Goal: Transaction & Acquisition: Purchase product/service

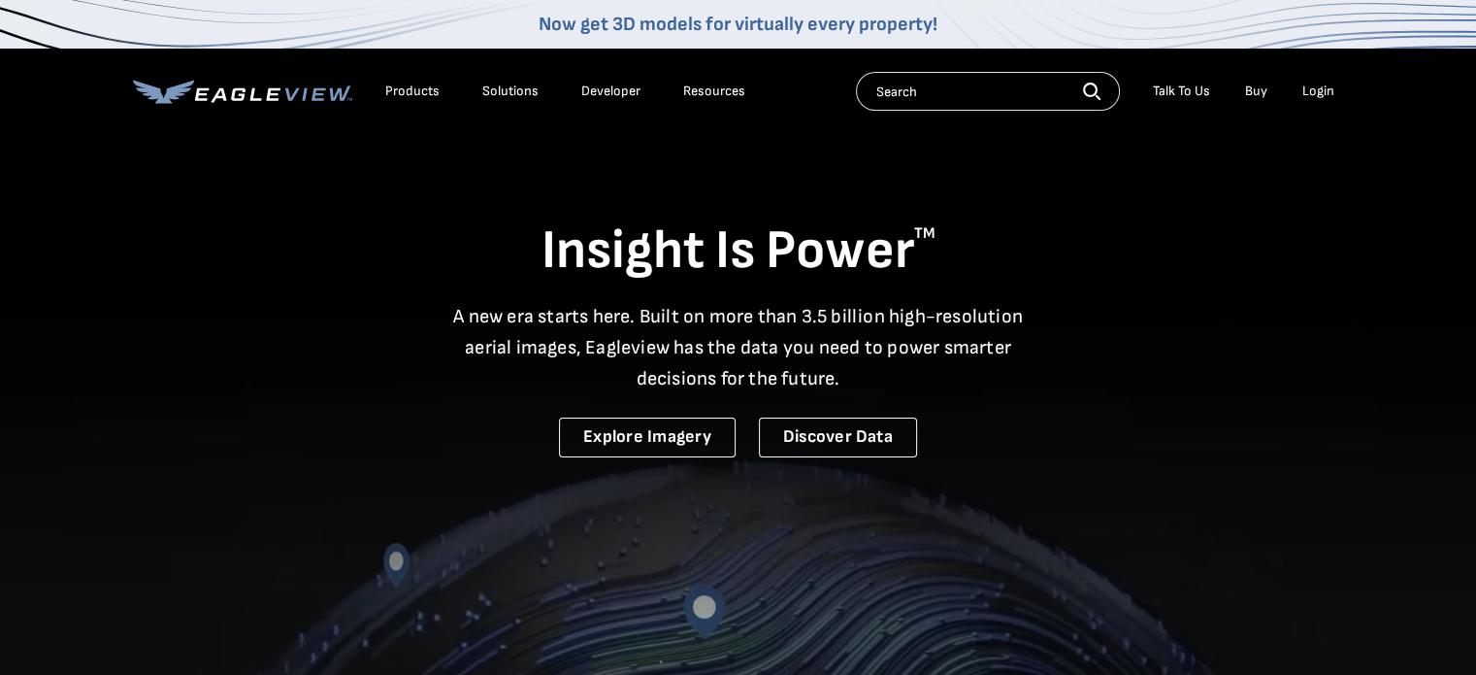
click at [1309, 96] on div "Login" at bounding box center [1319, 91] width 32 height 17
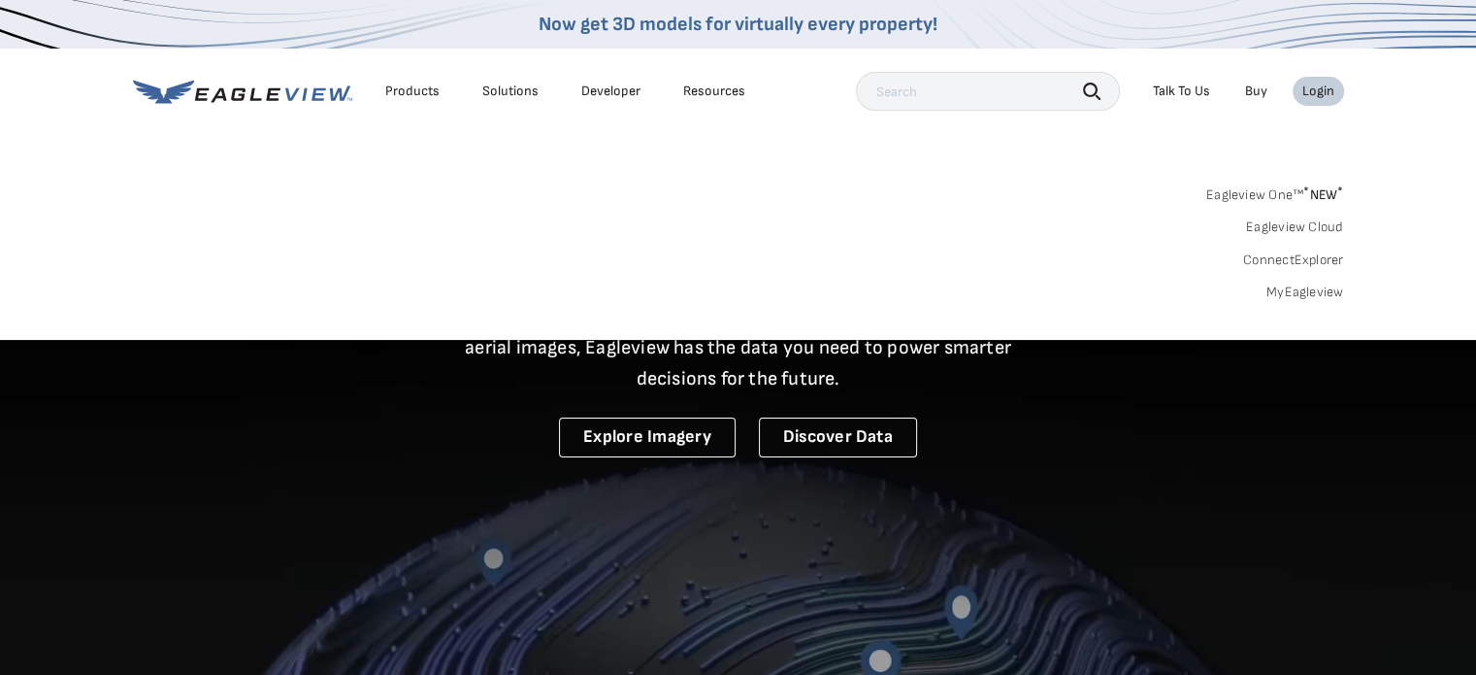
click at [1293, 282] on div "Eagleview One™ * NEW * Eagleview Cloud ConnectExplorer MyEagleview" at bounding box center [738, 241] width 1211 height 120
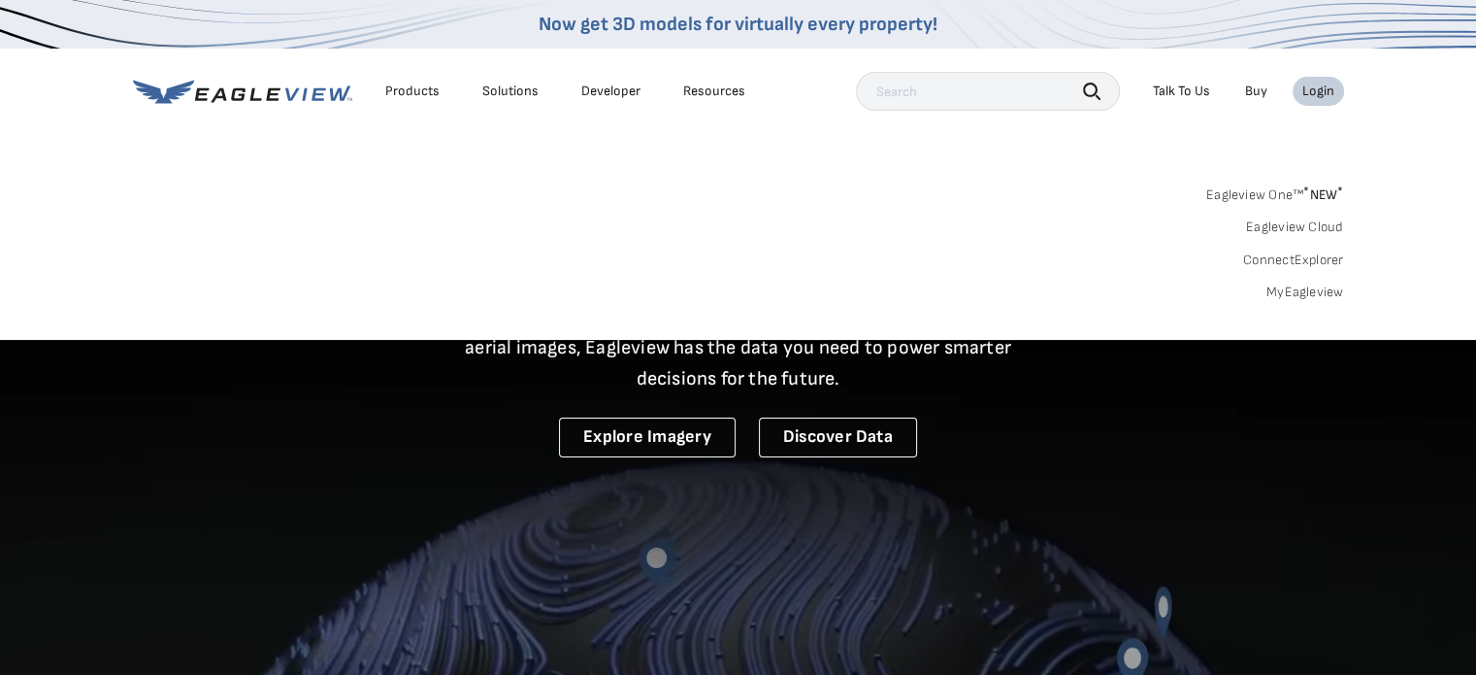
click at [1293, 293] on link "MyEagleview" at bounding box center [1306, 291] width 78 height 17
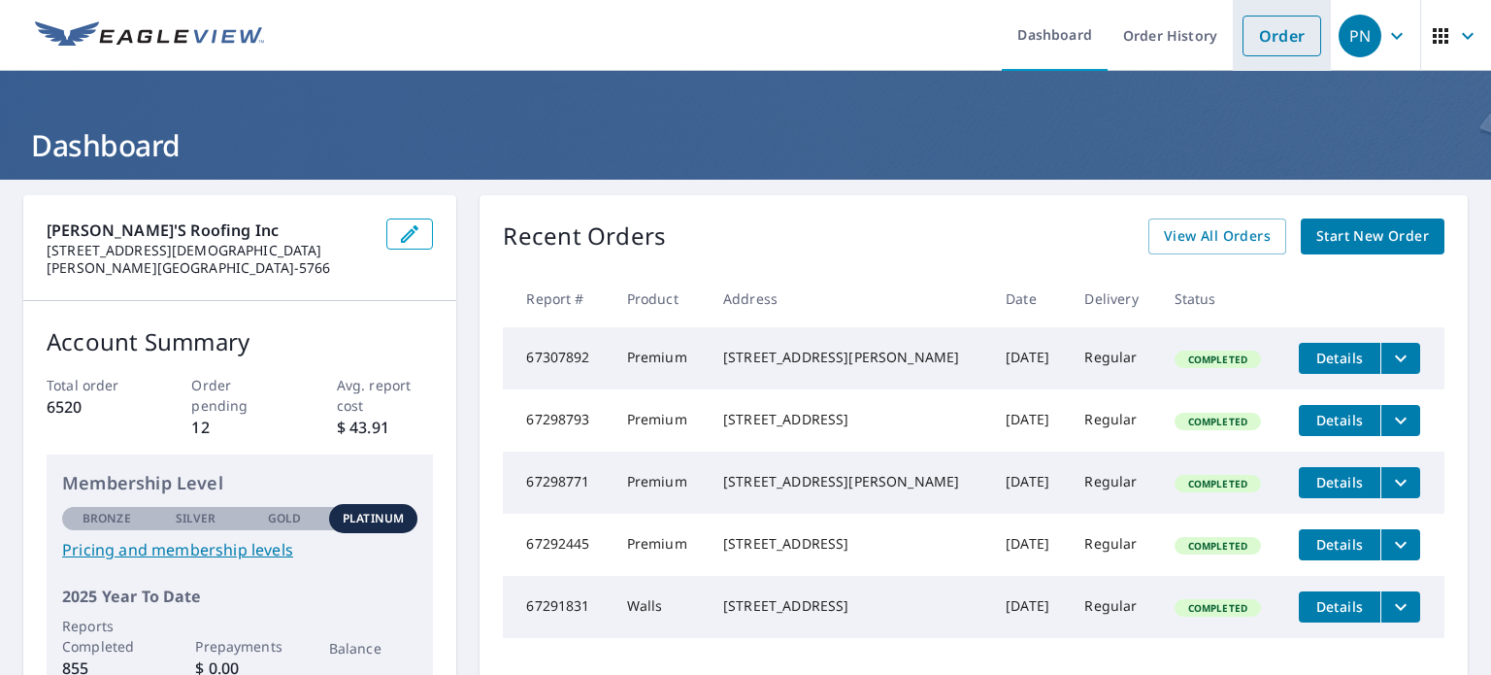
click at [1260, 50] on link "Order" at bounding box center [1281, 36] width 79 height 41
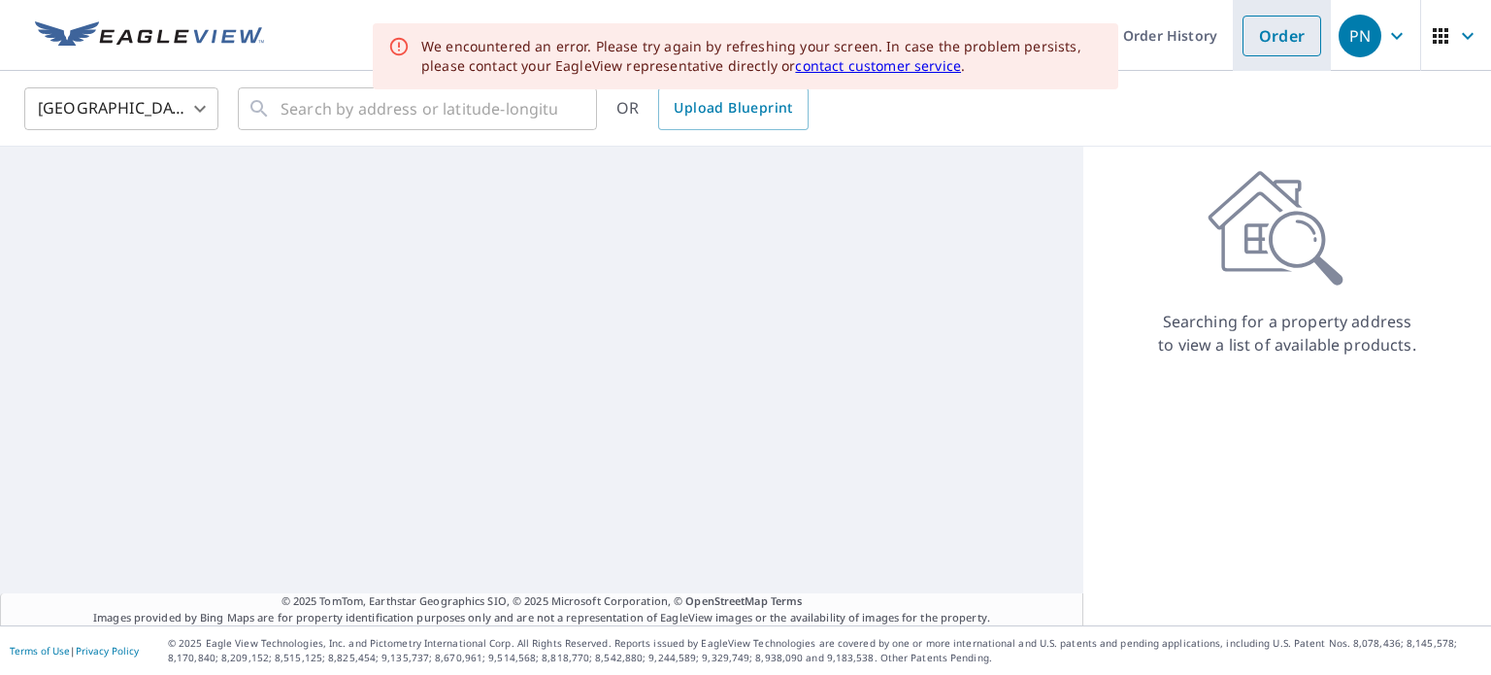
click at [1281, 22] on link "Order" at bounding box center [1281, 36] width 79 height 41
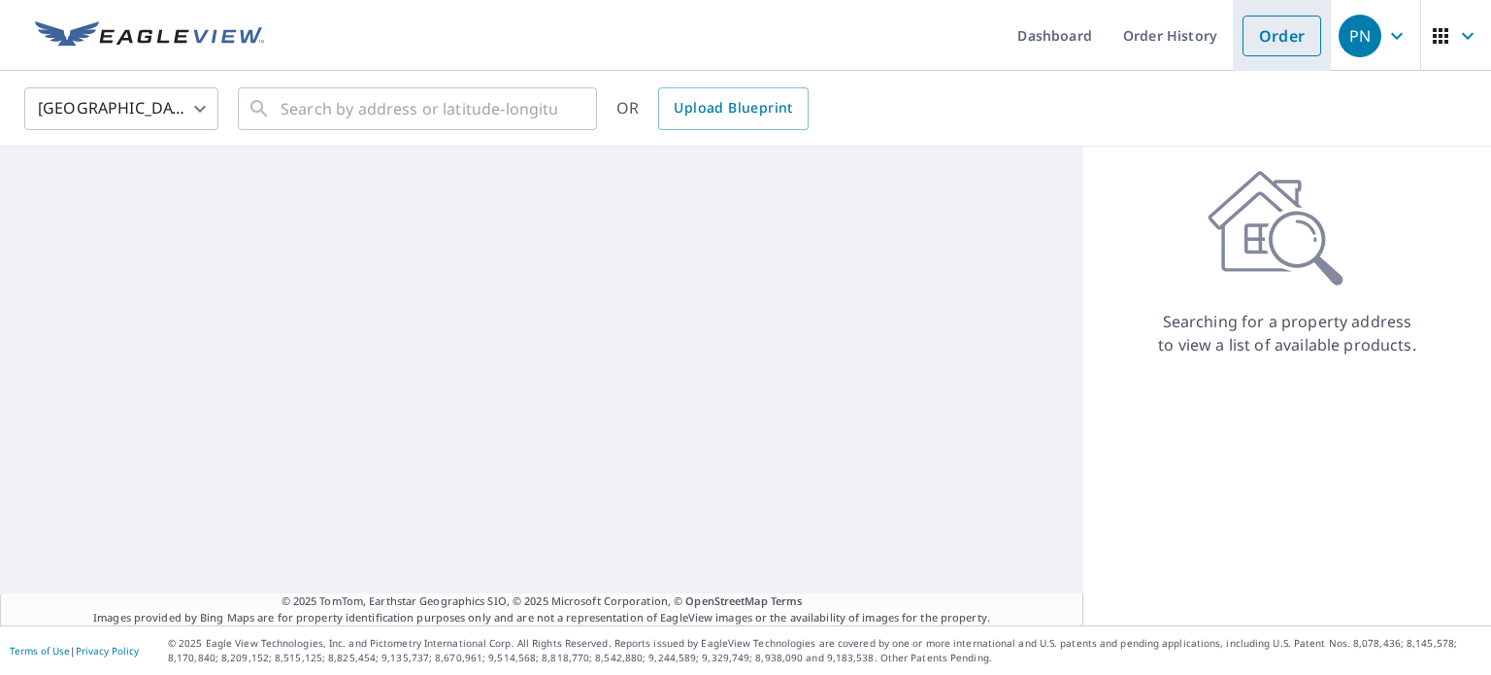
click at [1281, 22] on link "Order" at bounding box center [1281, 36] width 79 height 41
click at [1277, 30] on link "Order" at bounding box center [1281, 36] width 79 height 41
click at [482, 108] on input "text" at bounding box center [419, 109] width 277 height 54
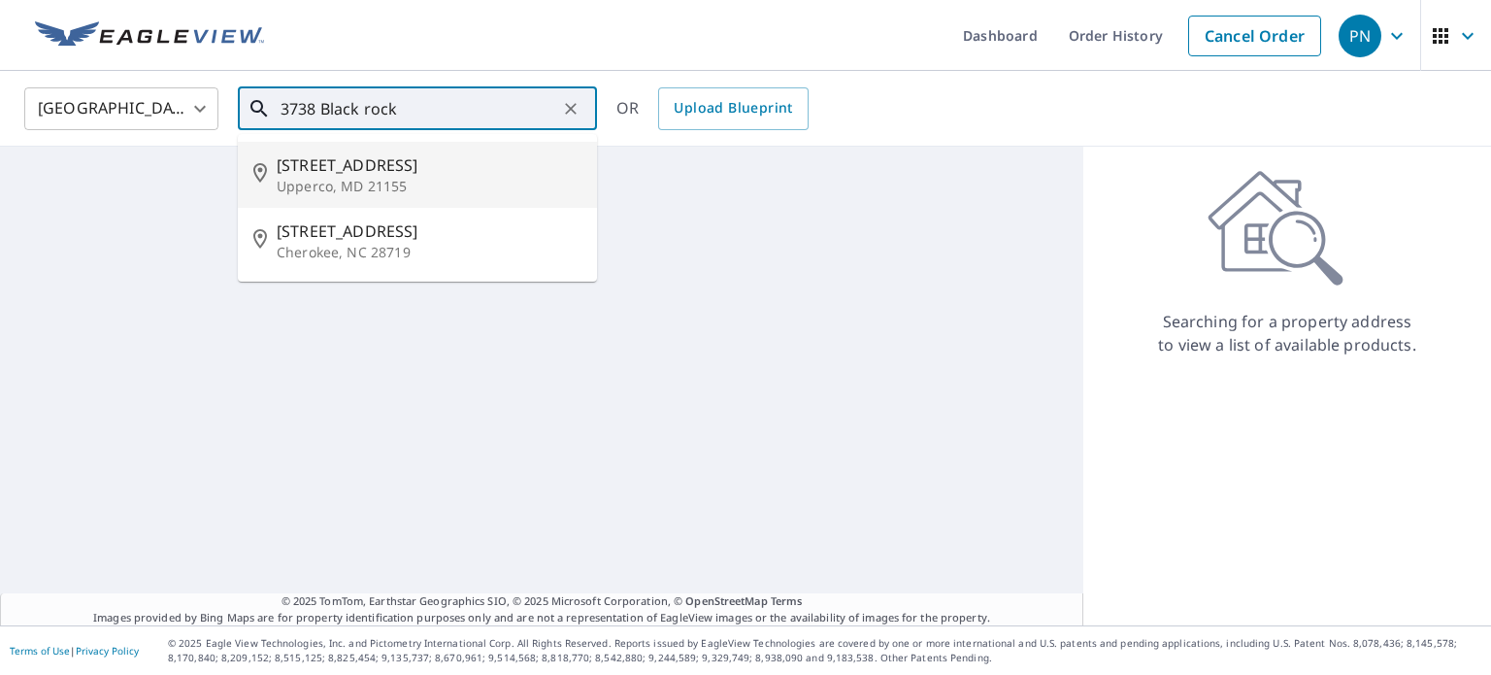
click at [369, 178] on p "Upperco, MD 21155" at bounding box center [429, 186] width 305 height 19
type input "[STREET_ADDRESS][PERSON_NAME]"
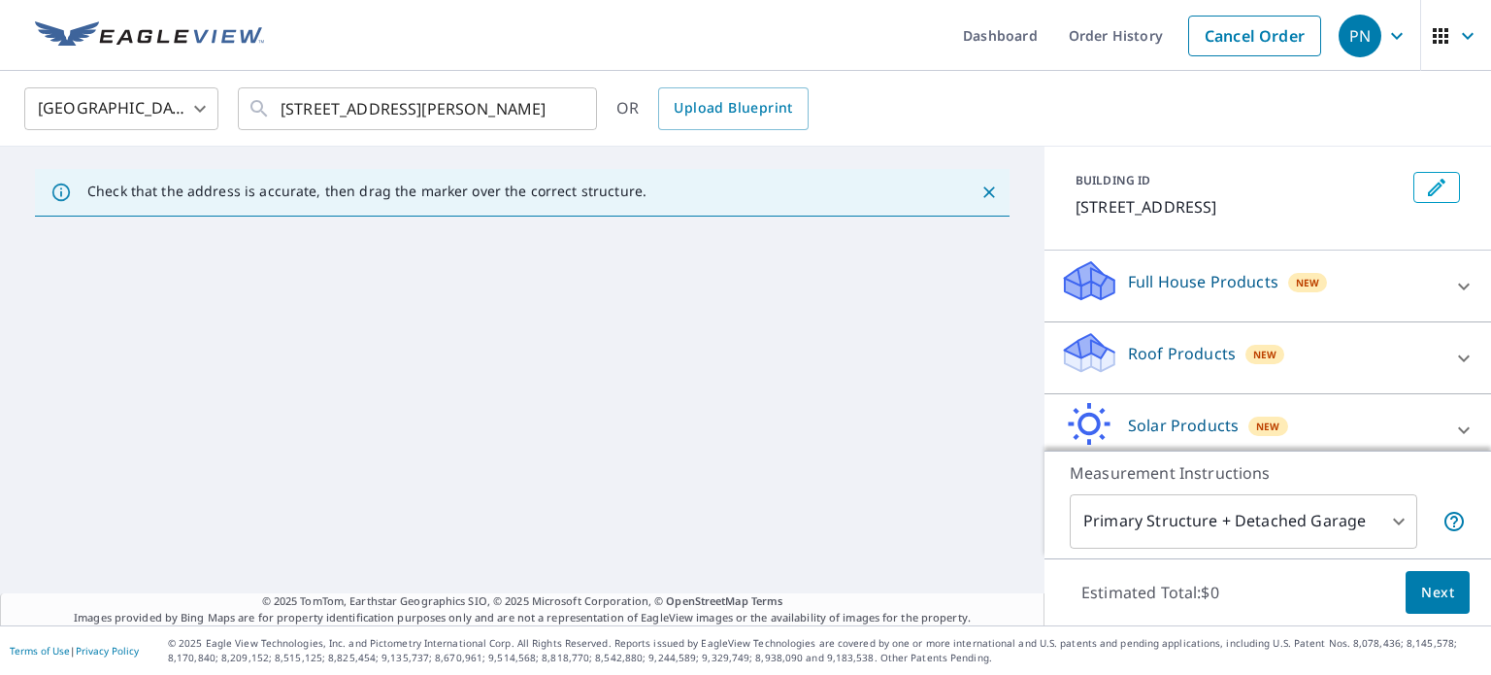
scroll to position [97, 0]
click at [1162, 273] on p "Full House Products" at bounding box center [1203, 281] width 150 height 23
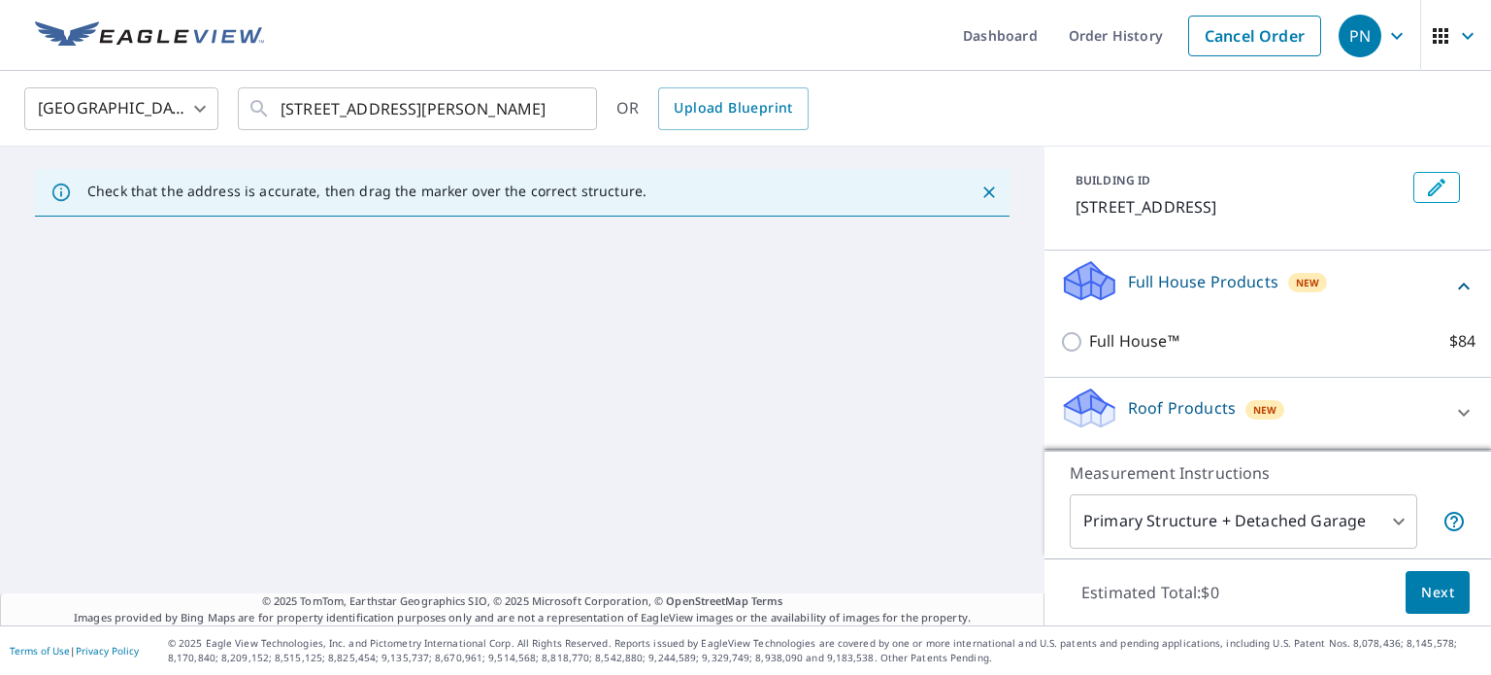
scroll to position [209, 0]
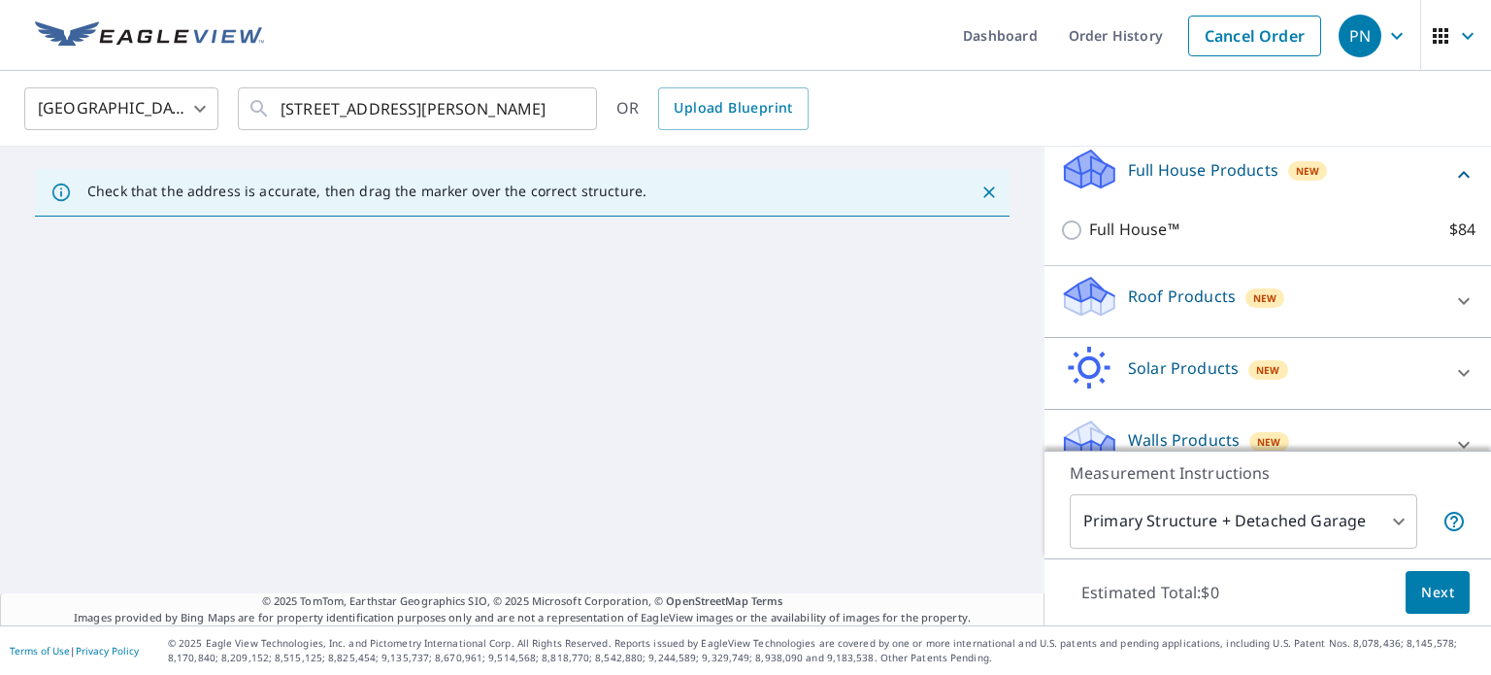
click at [1157, 292] on p "Roof Products" at bounding box center [1182, 295] width 108 height 23
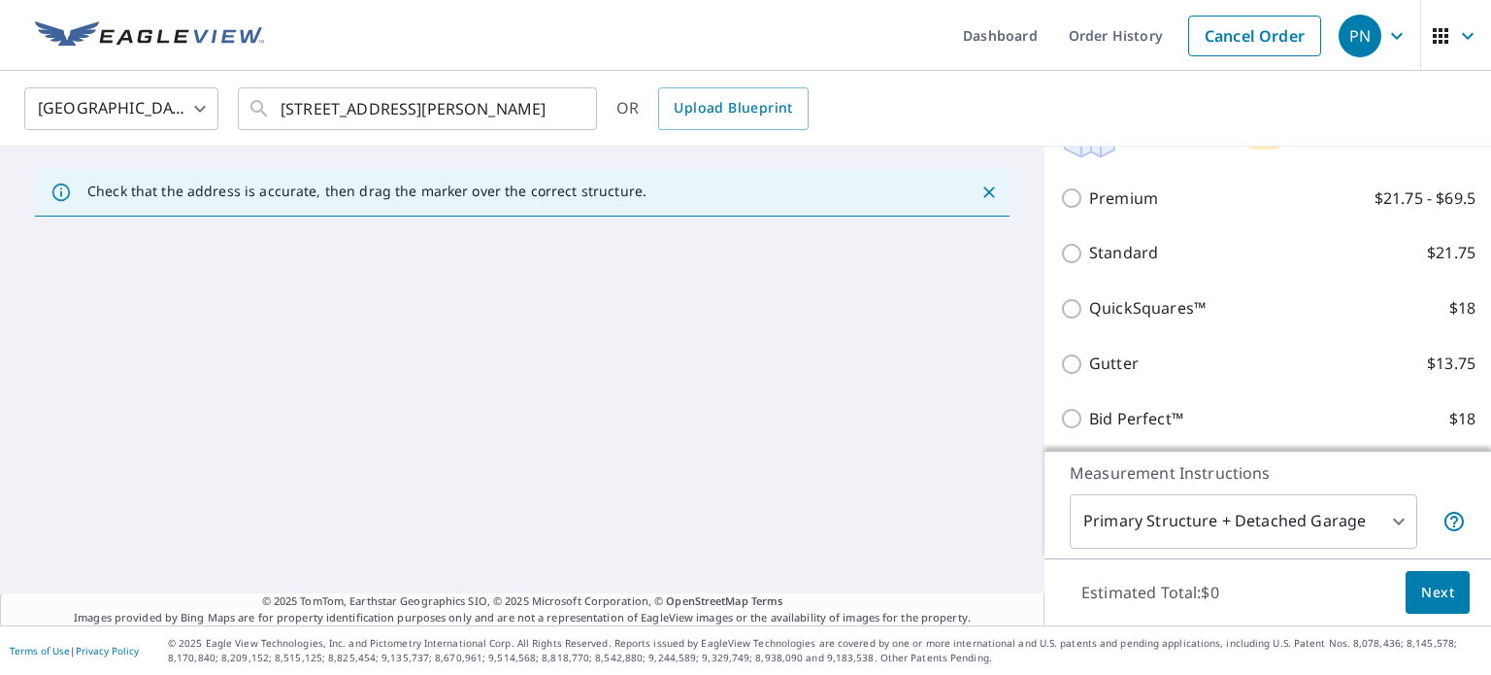
scroll to position [366, 0]
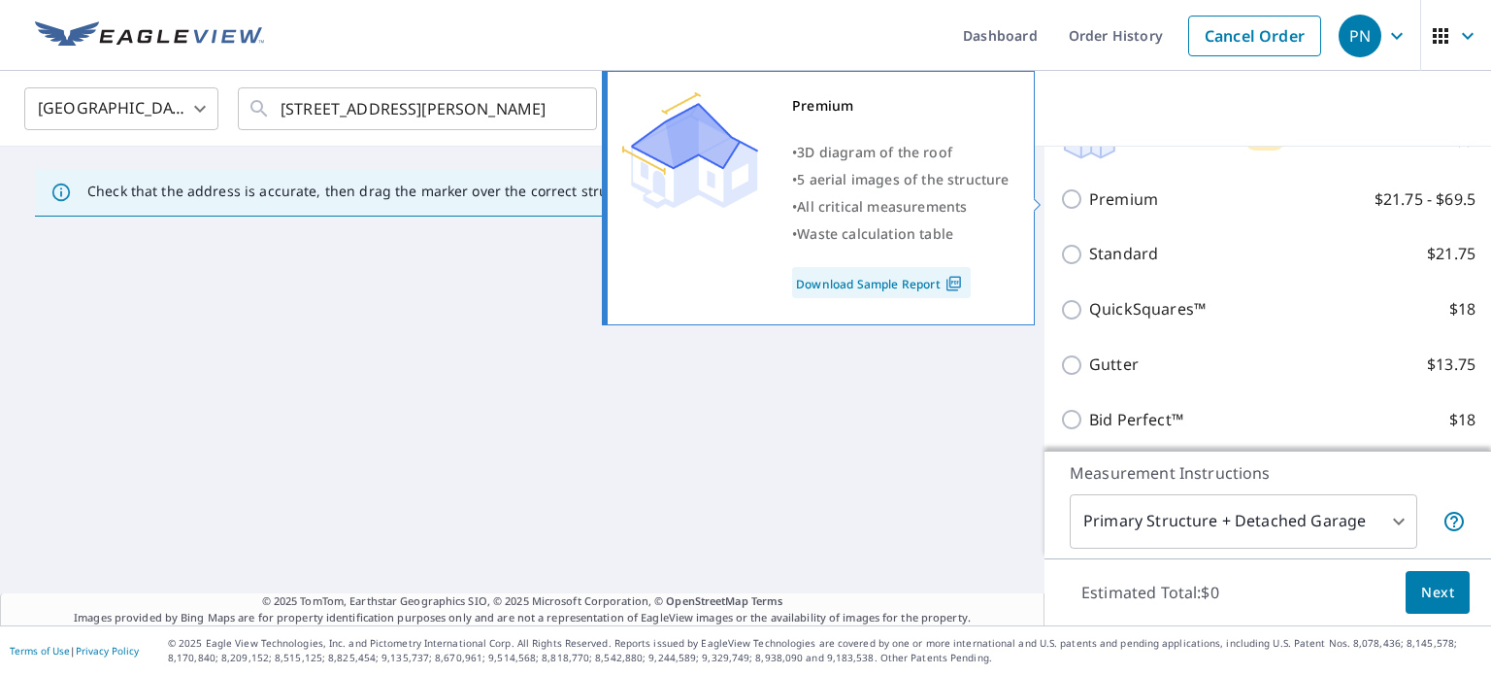
click at [1060, 196] on input "Premium $21.75 - $69.5" at bounding box center [1074, 198] width 29 height 23
checkbox input "true"
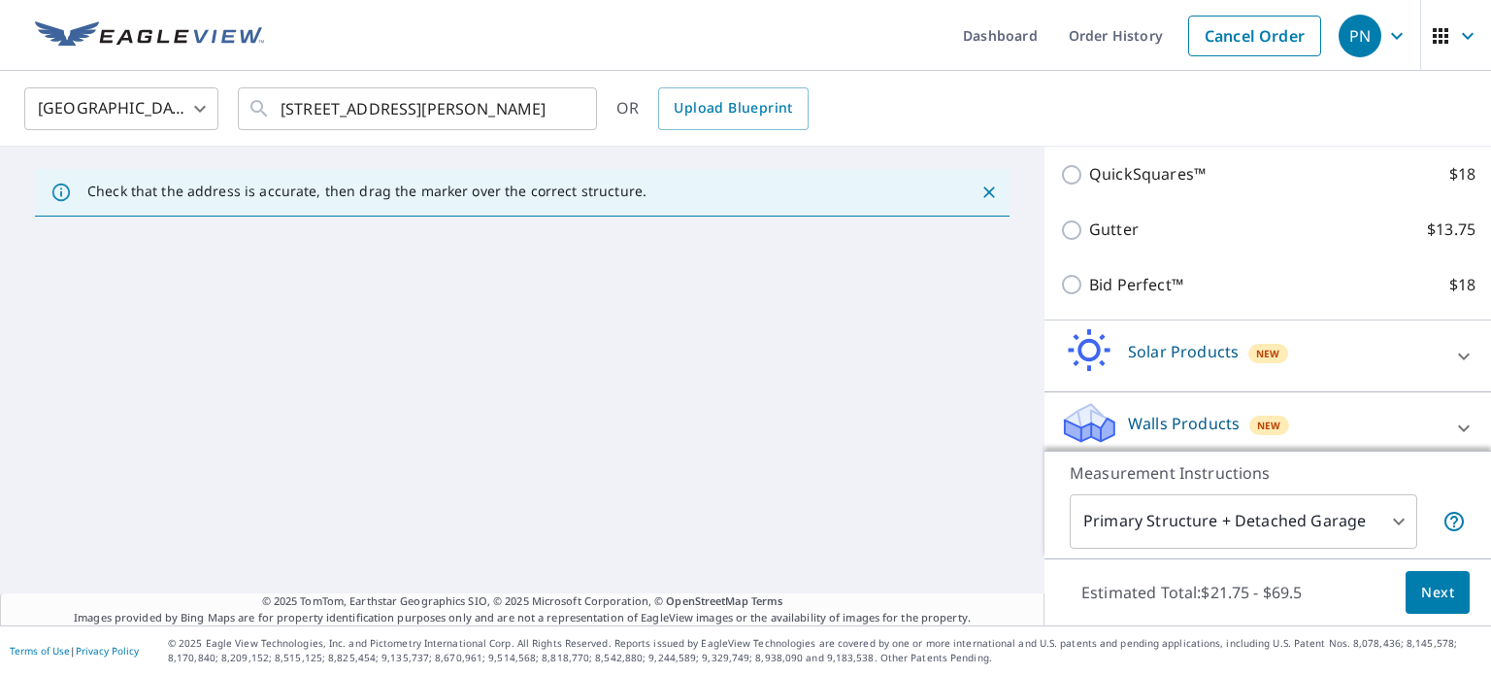
scroll to position [575, 0]
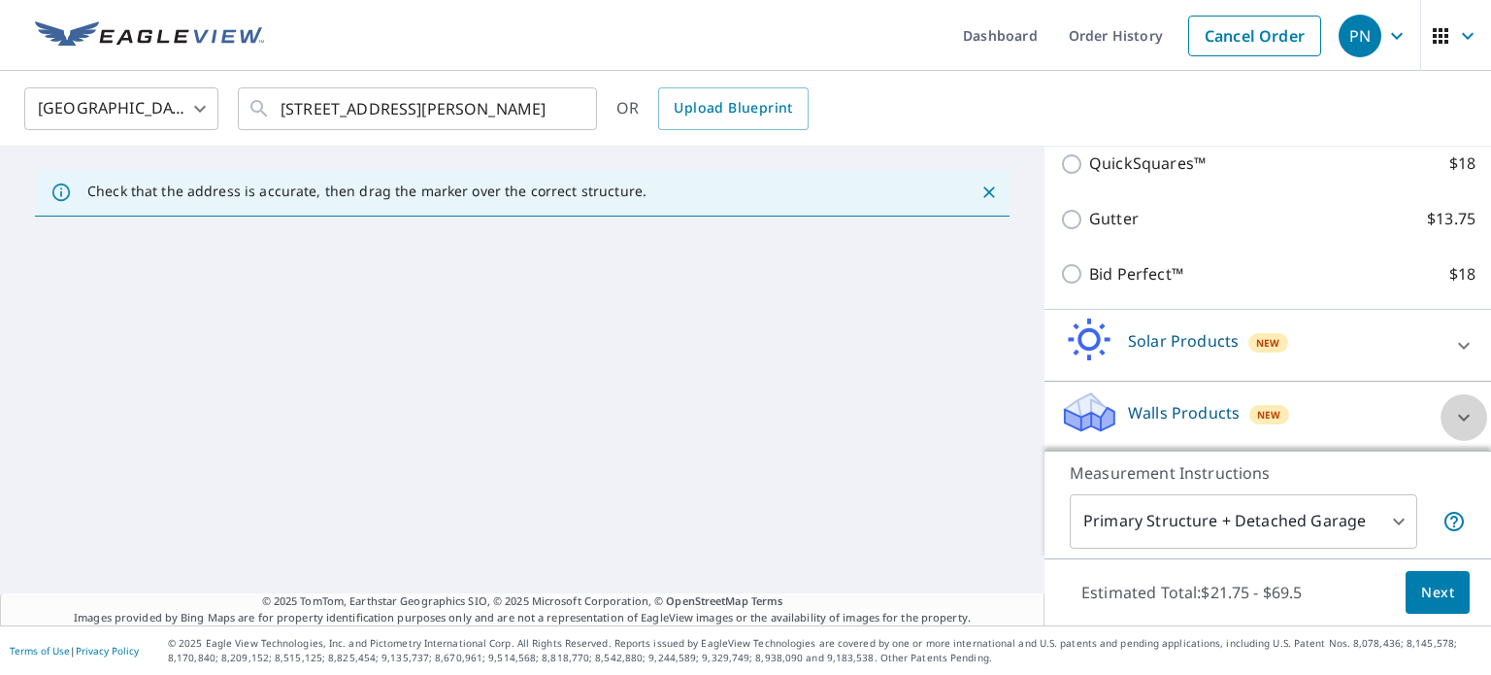
click at [1458, 415] on icon at bounding box center [1464, 416] width 12 height 7
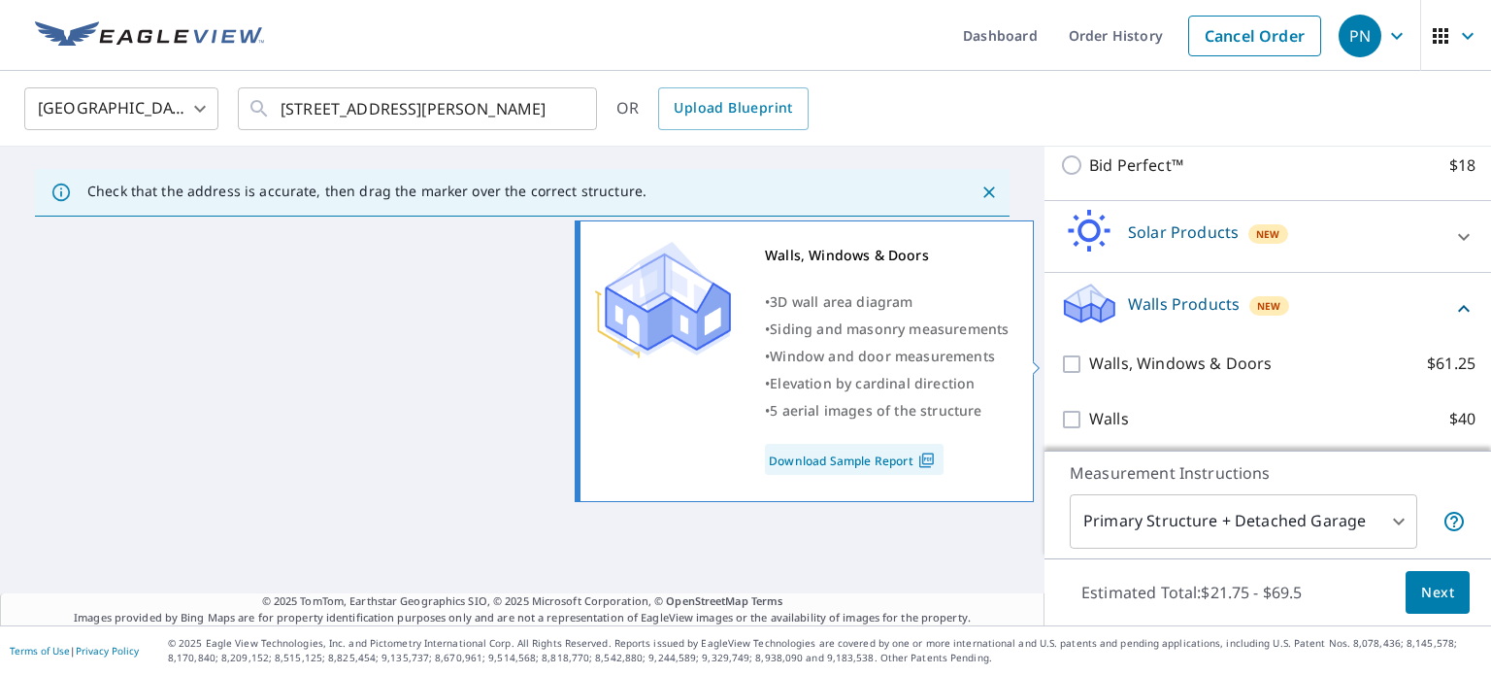
click at [1060, 362] on input "Walls, Windows & Doors $61.25" at bounding box center [1074, 363] width 29 height 23
checkbox input "true"
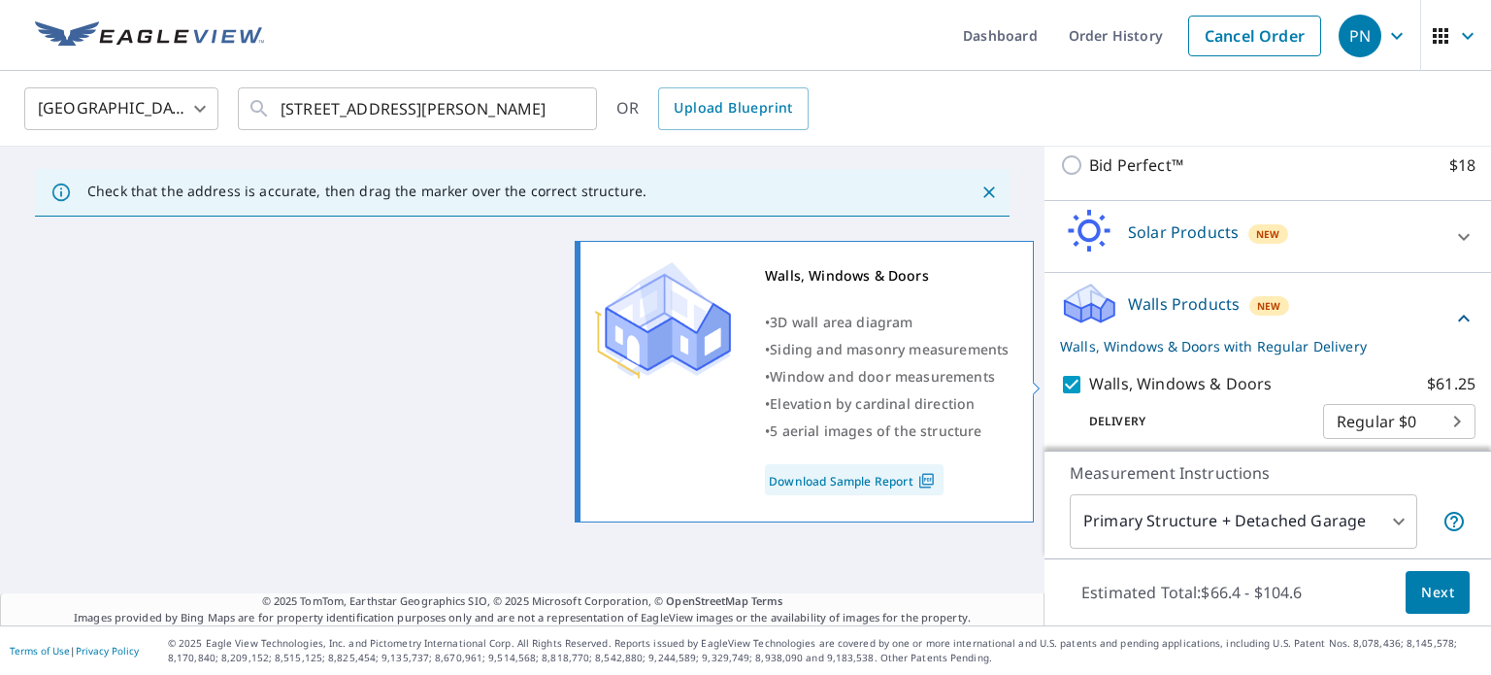
scroll to position [747, 0]
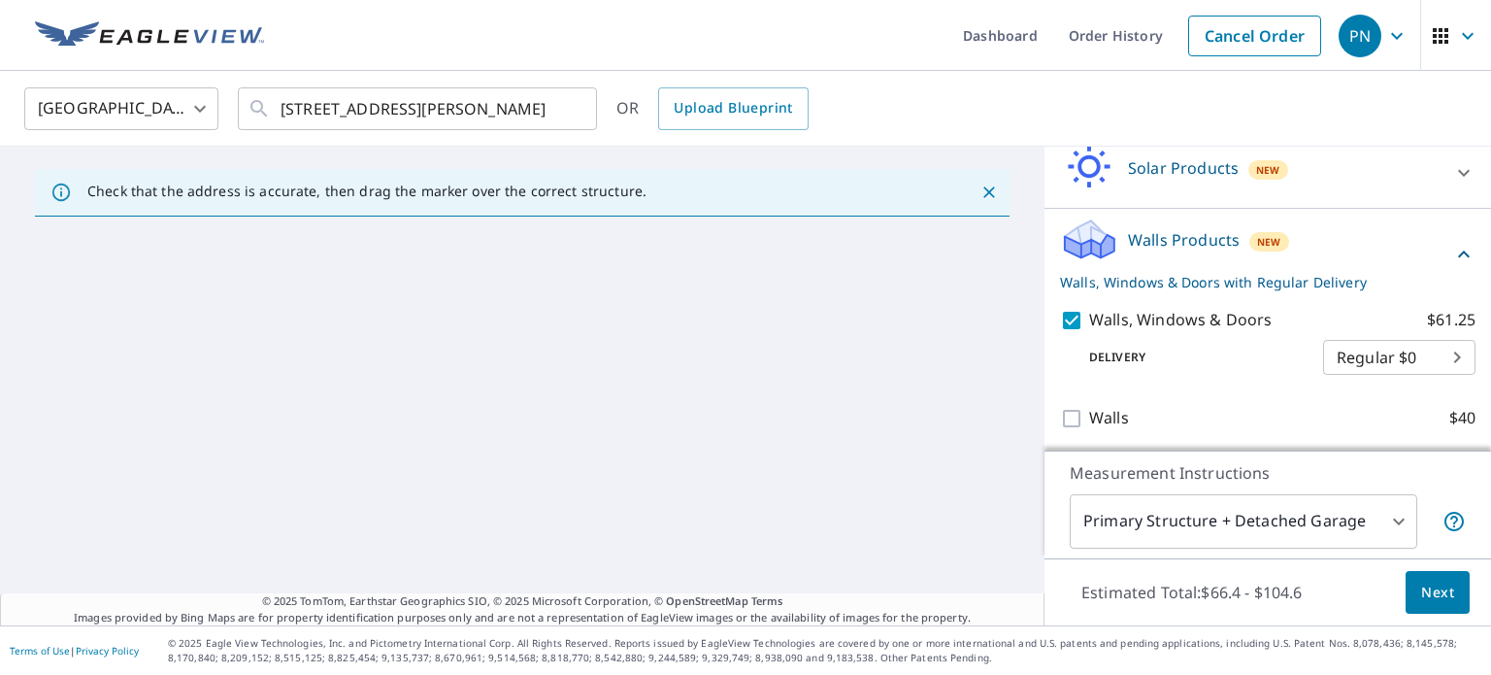
click at [1421, 585] on span "Next" at bounding box center [1437, 592] width 33 height 24
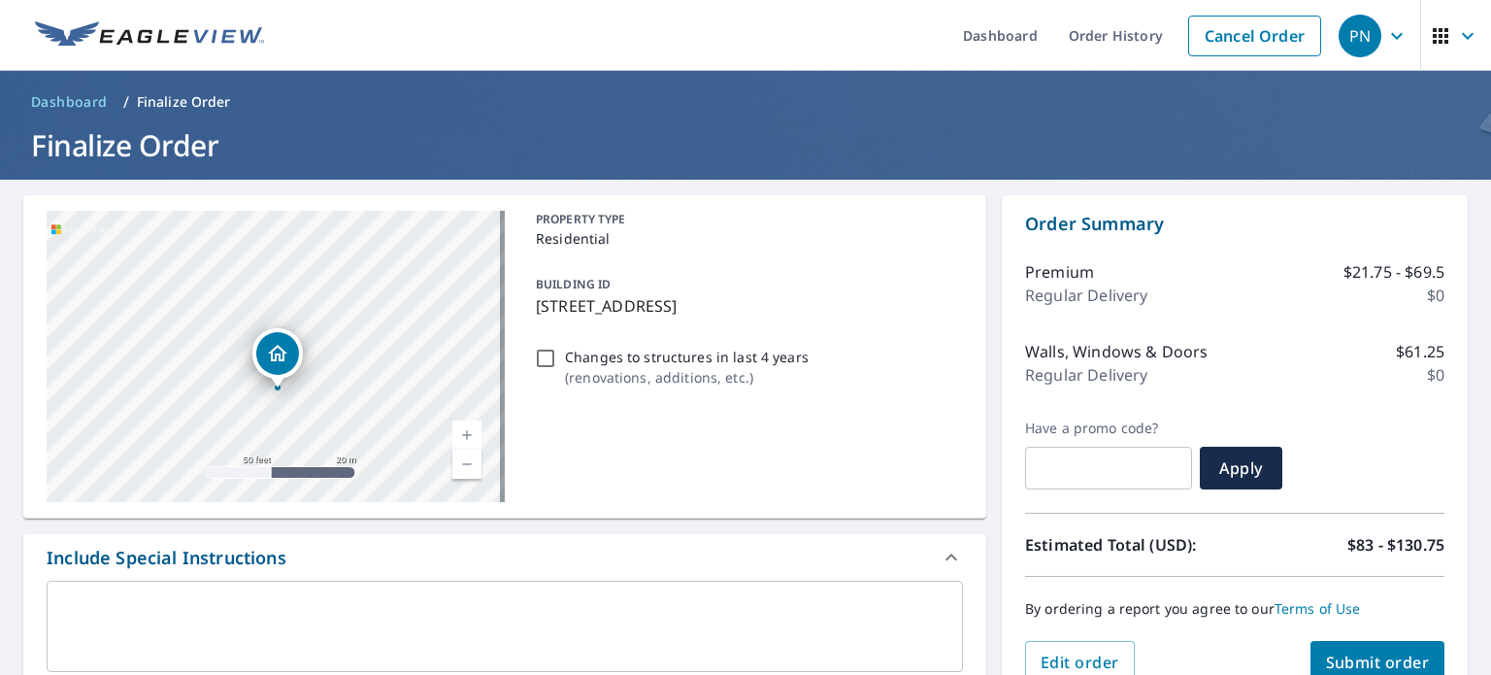
click at [423, 605] on textarea at bounding box center [504, 626] width 889 height 55
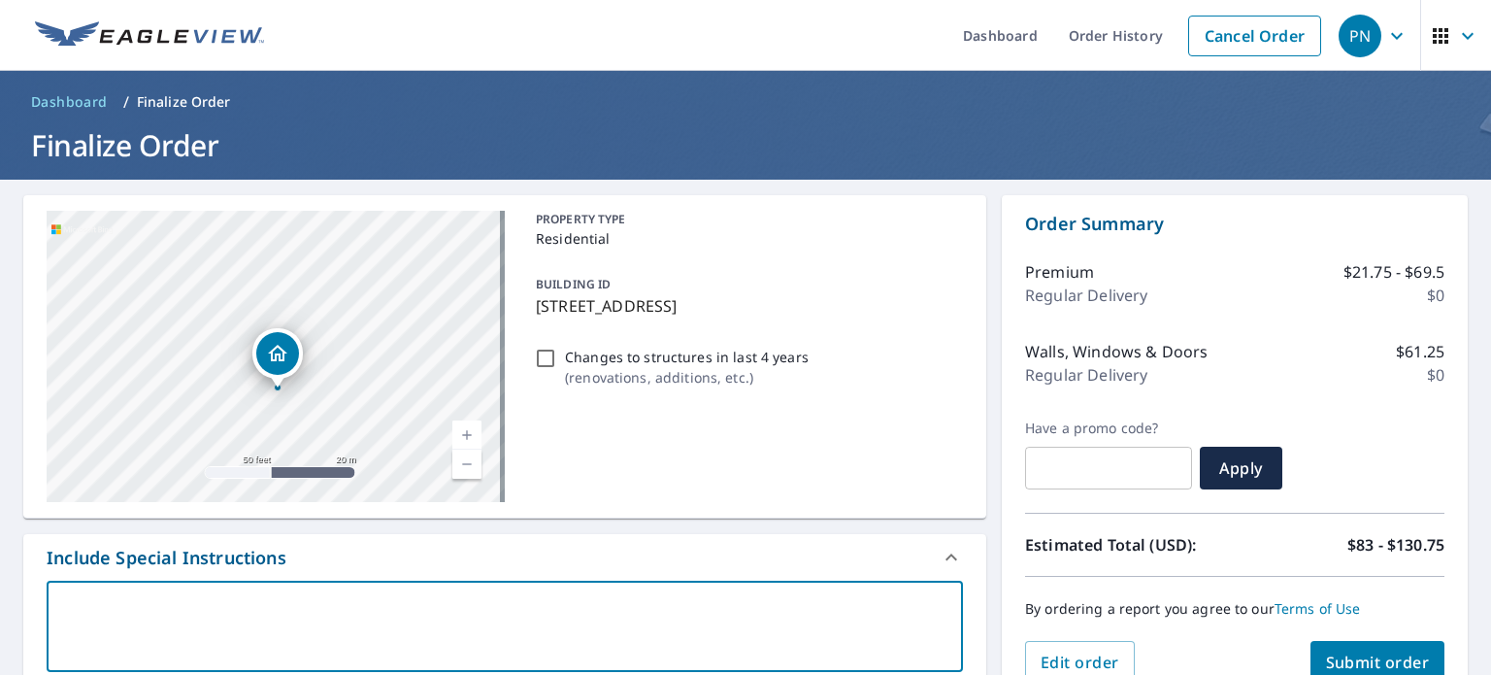
type textarea "j"
type textarea "x"
type textarea "jp"
type textarea "x"
type textarea "j"
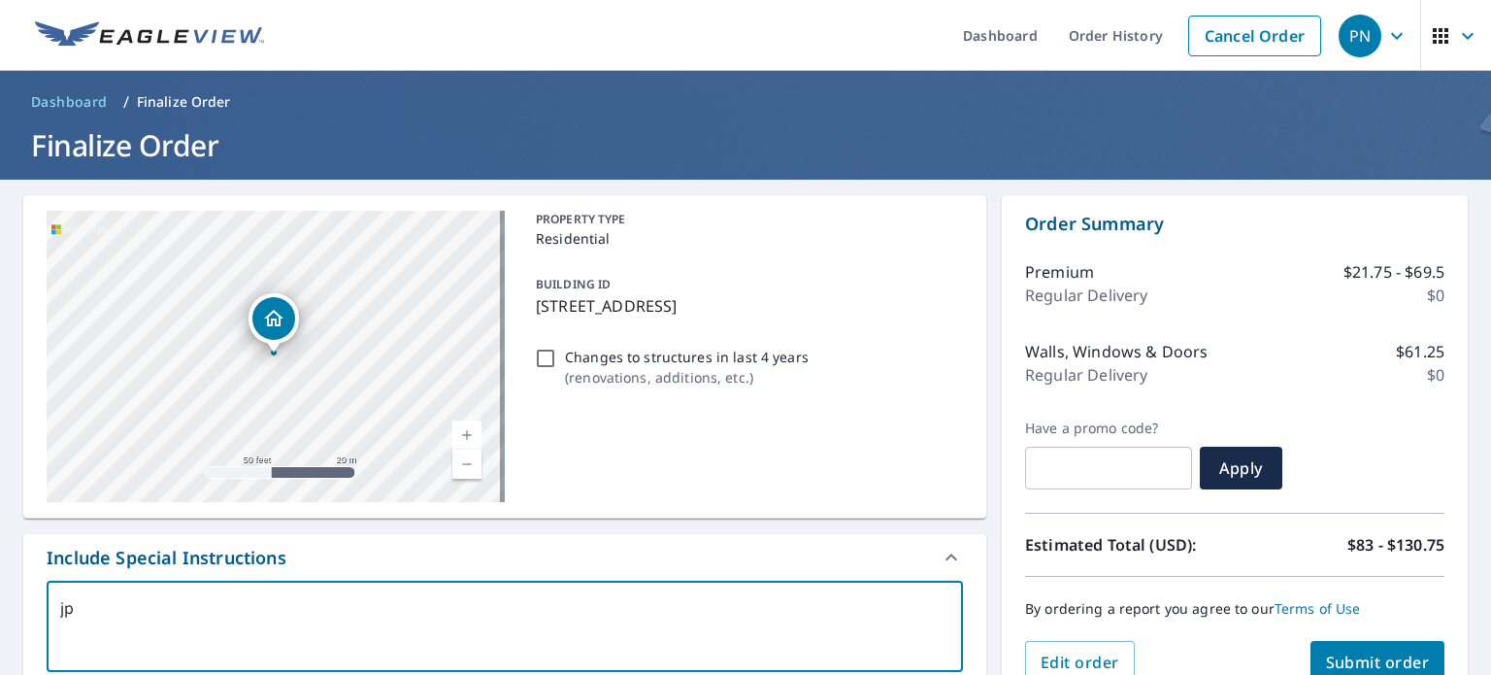
type textarea "x"
type textarea "p"
type textarea "x"
type textarea "pl"
type textarea "x"
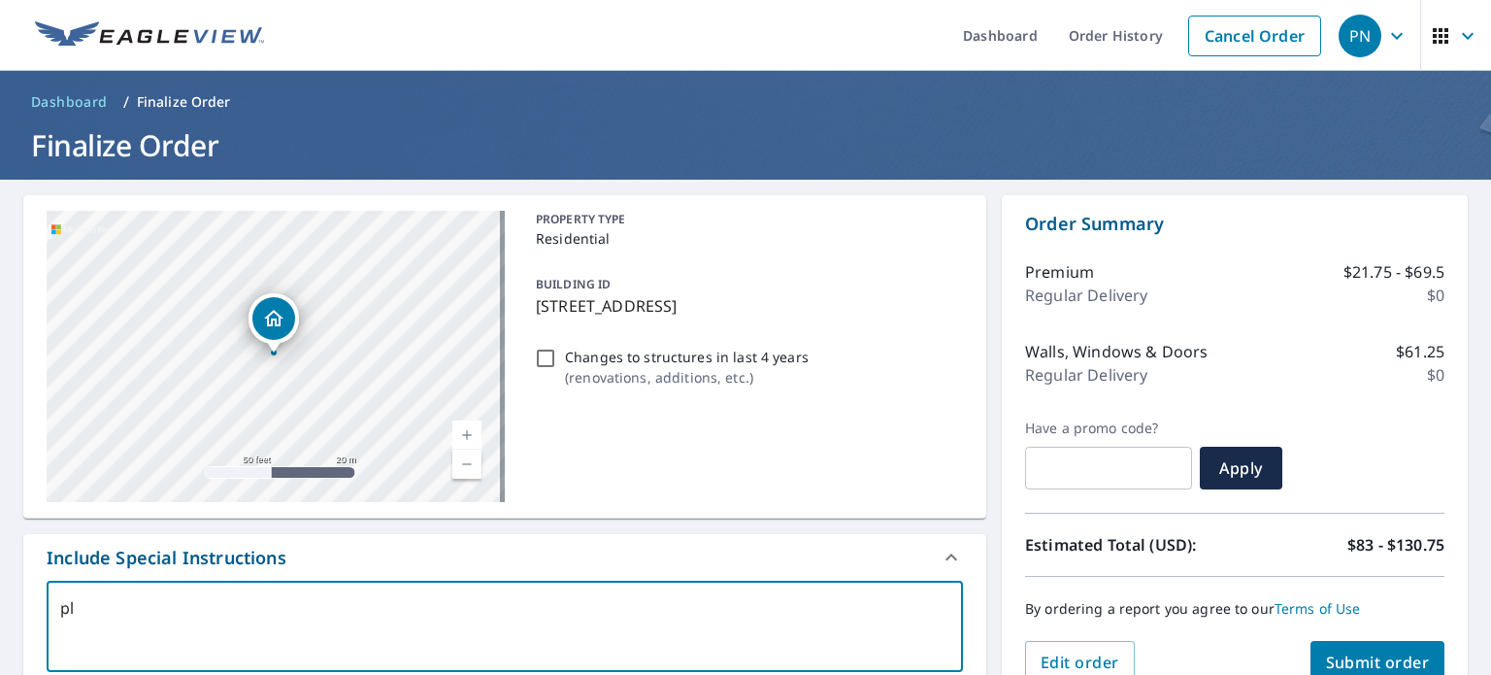
type textarea "ple"
type textarea "x"
type textarea "plea"
type textarea "x"
type textarea "pleas"
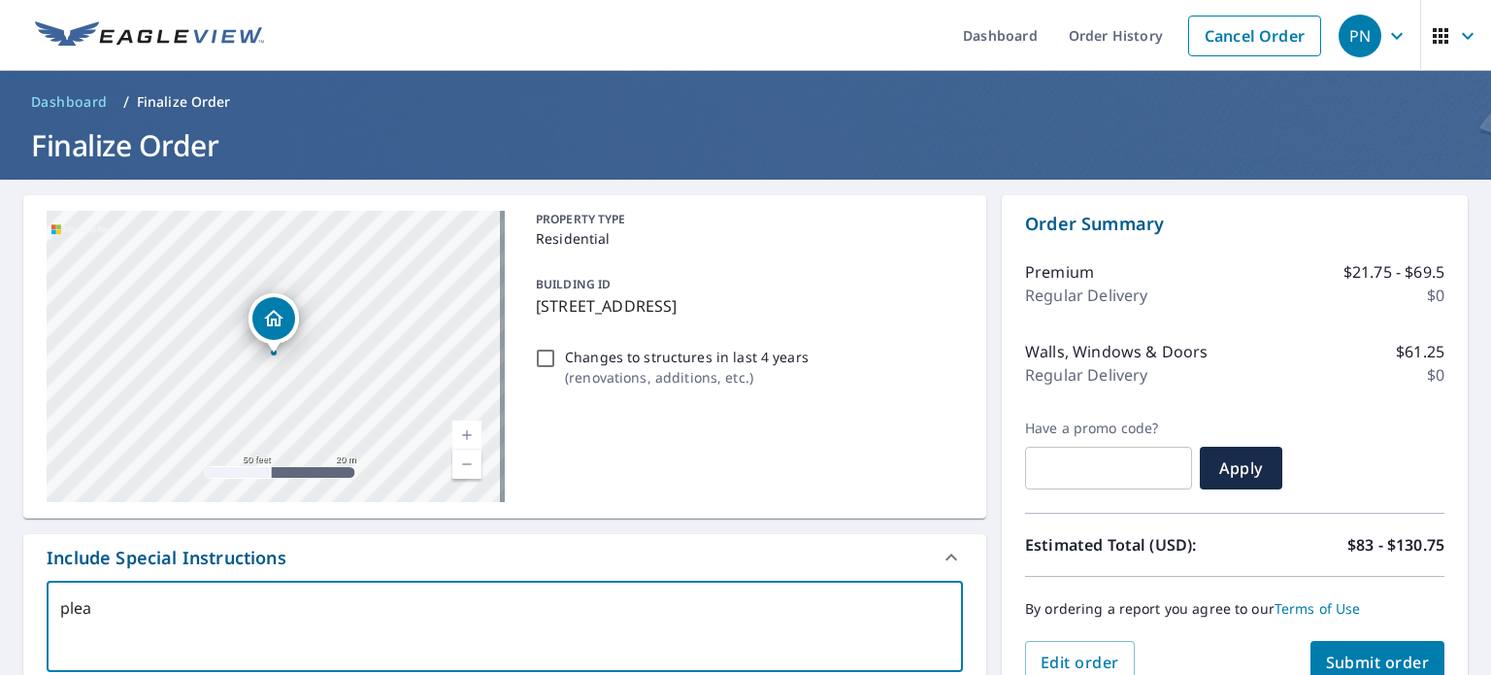
type textarea "x"
type textarea "please"
type textarea "x"
type textarea "please"
type textarea "x"
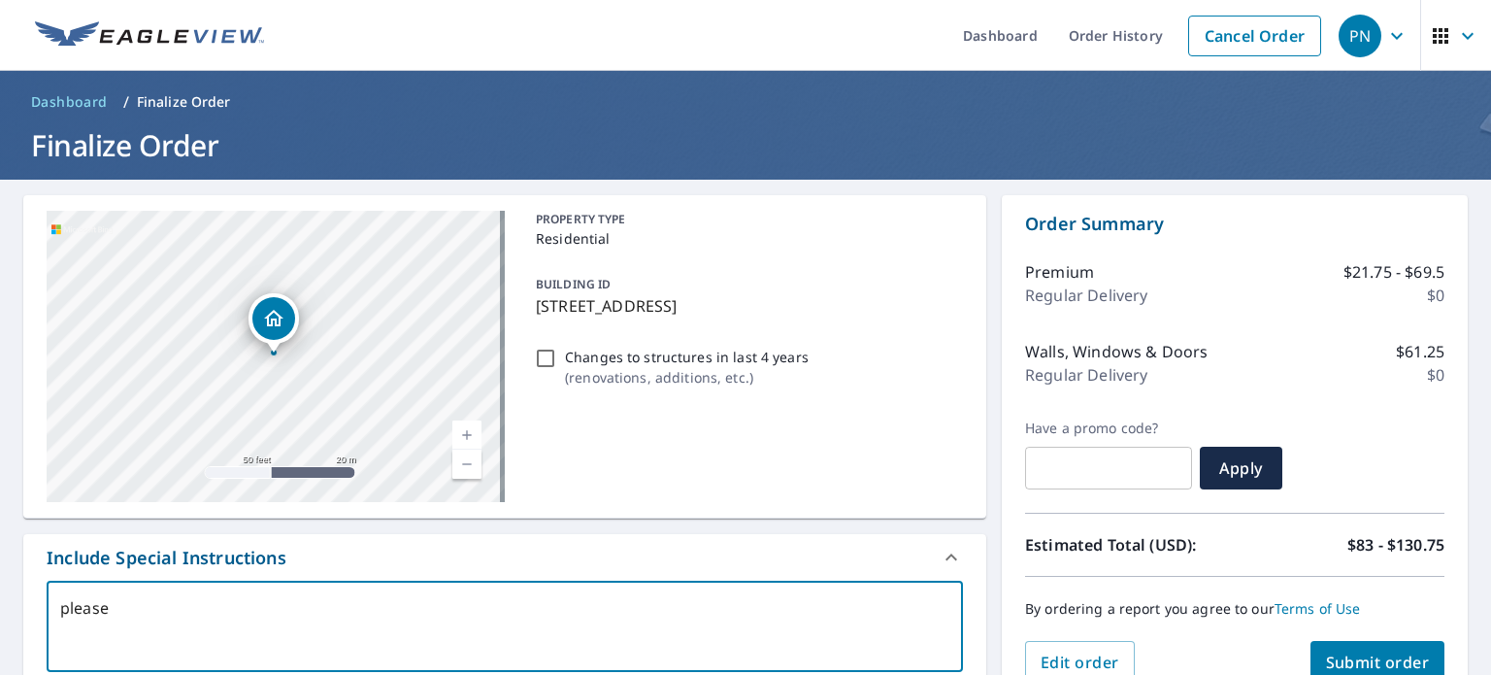
type textarea "please i"
type textarea "x"
type textarea "please in"
type textarea "x"
type textarea "please inc"
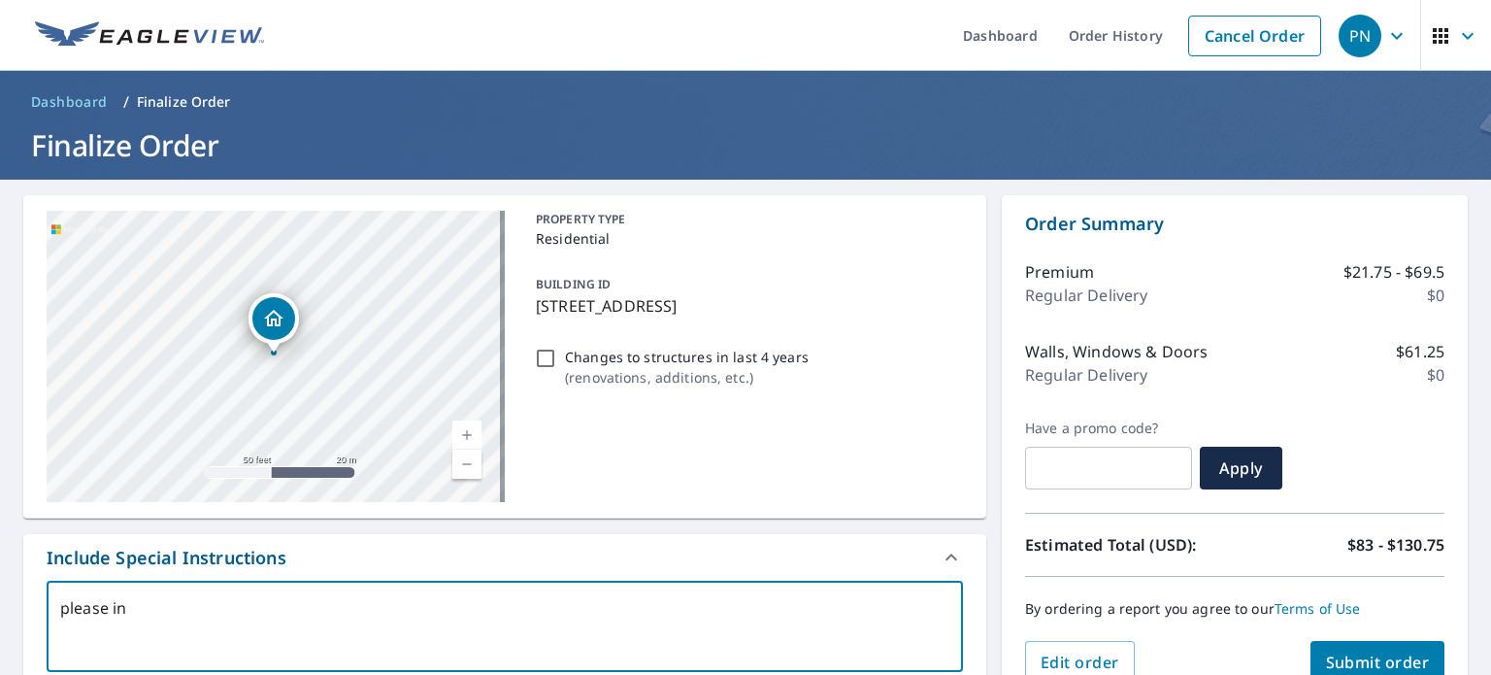
type textarea "x"
type textarea "please incl"
type textarea "x"
type textarea "please inclu"
type textarea "x"
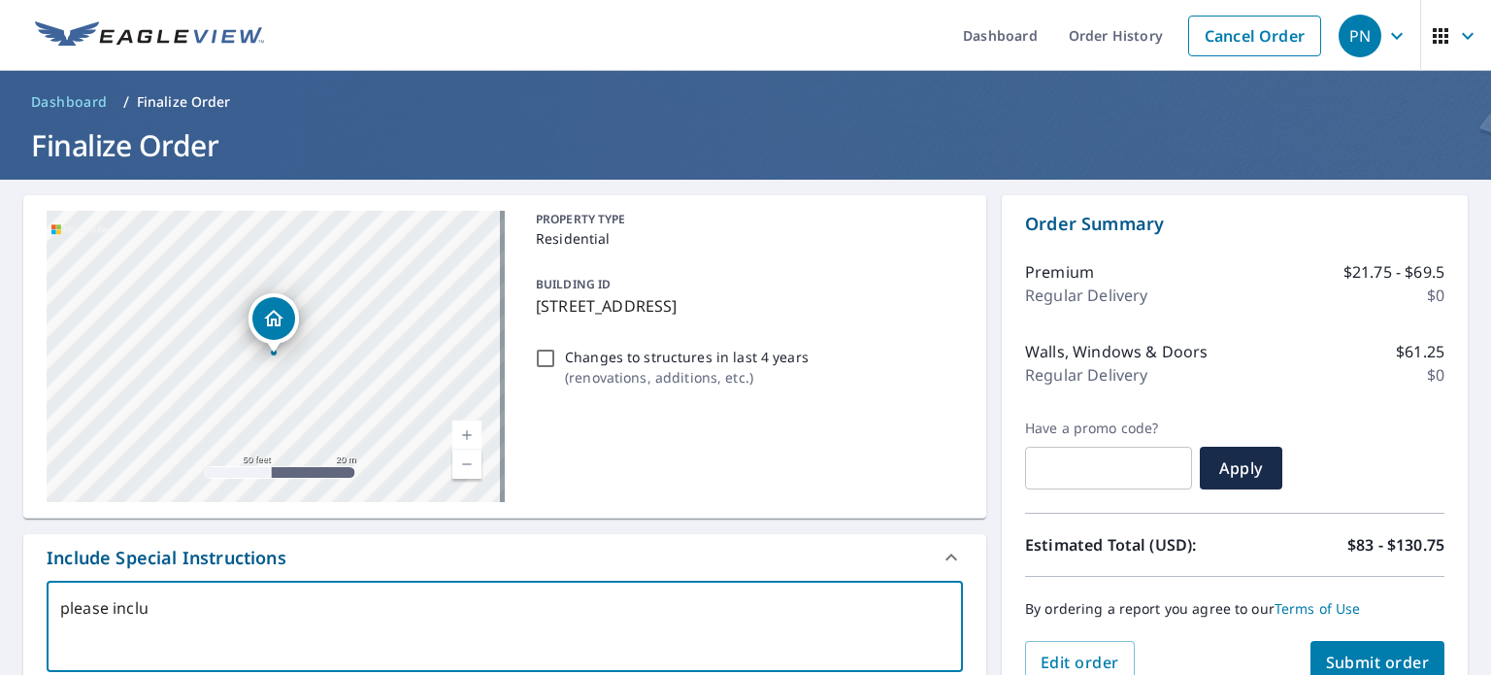
type textarea "please includ"
type textarea "x"
type textarea "please include"
type textarea "x"
type textarea "please include"
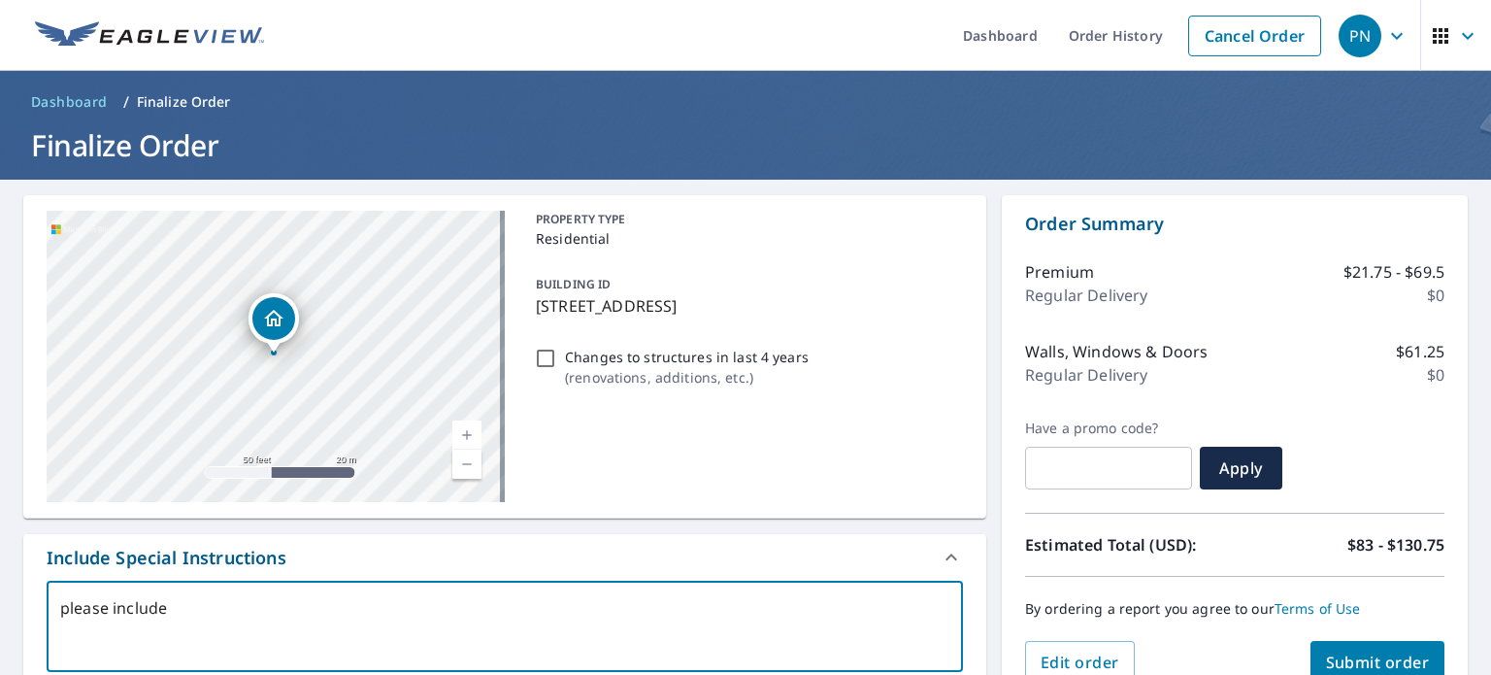
type textarea "x"
type textarea "please include t"
type textarea "x"
type textarea "please include th"
type textarea "x"
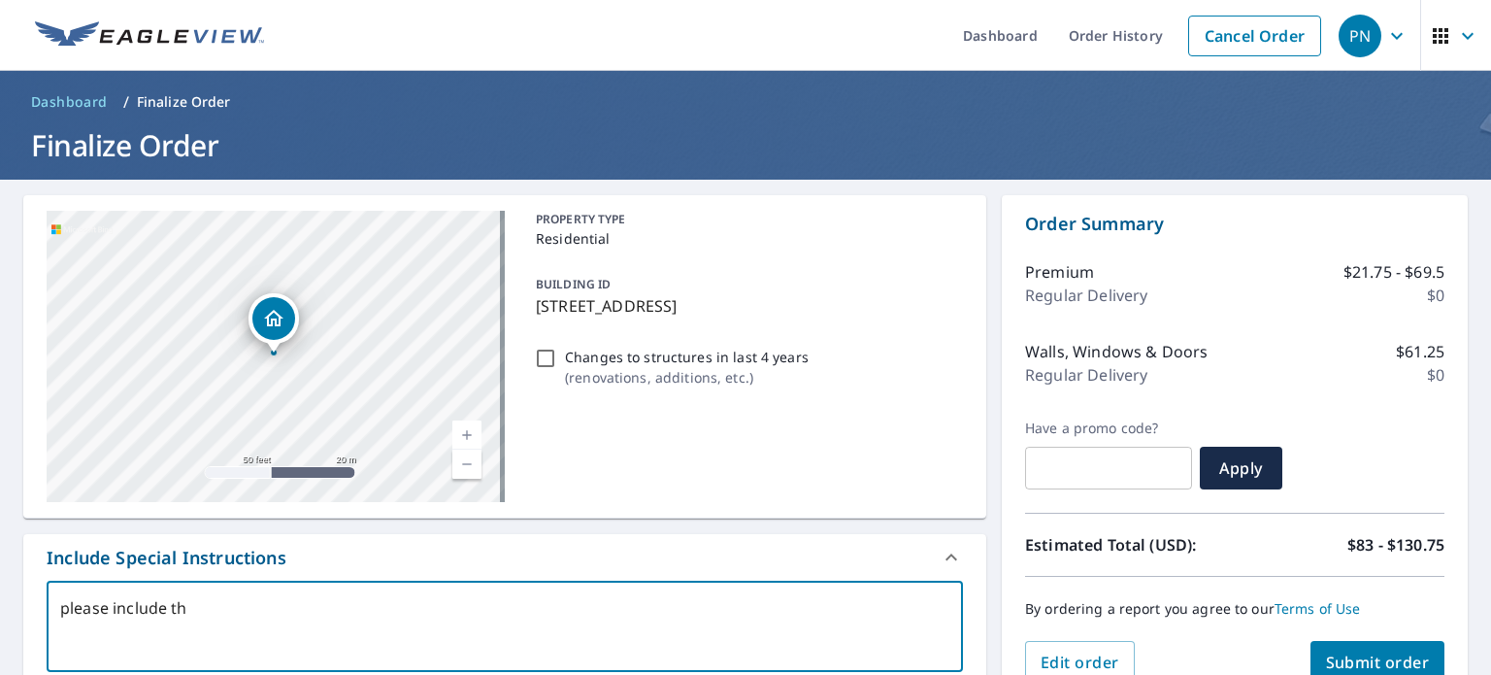
type textarea "please include the"
type textarea "x"
type textarea "please include the"
type textarea "x"
type textarea "please include the d"
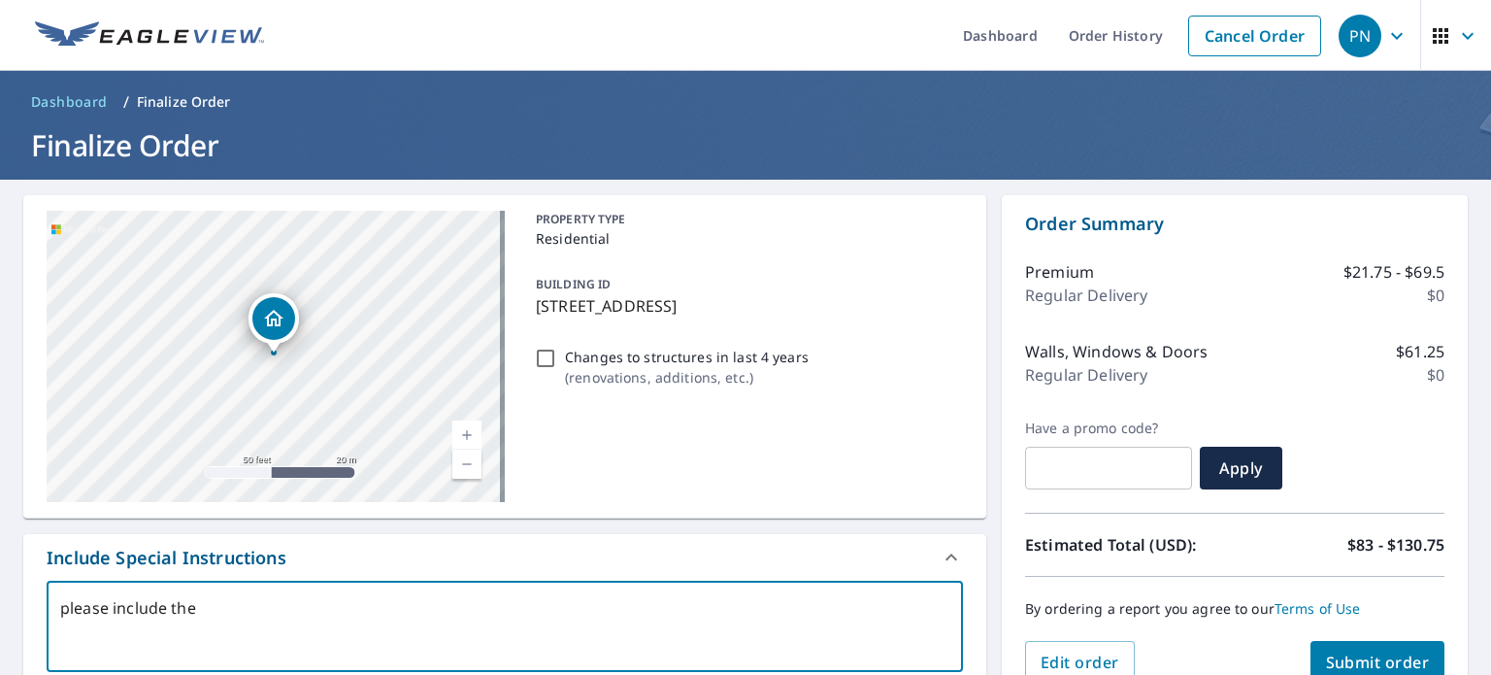
type textarea "x"
type textarea "please include the de"
type textarea "x"
type textarea "please include the det"
type textarea "x"
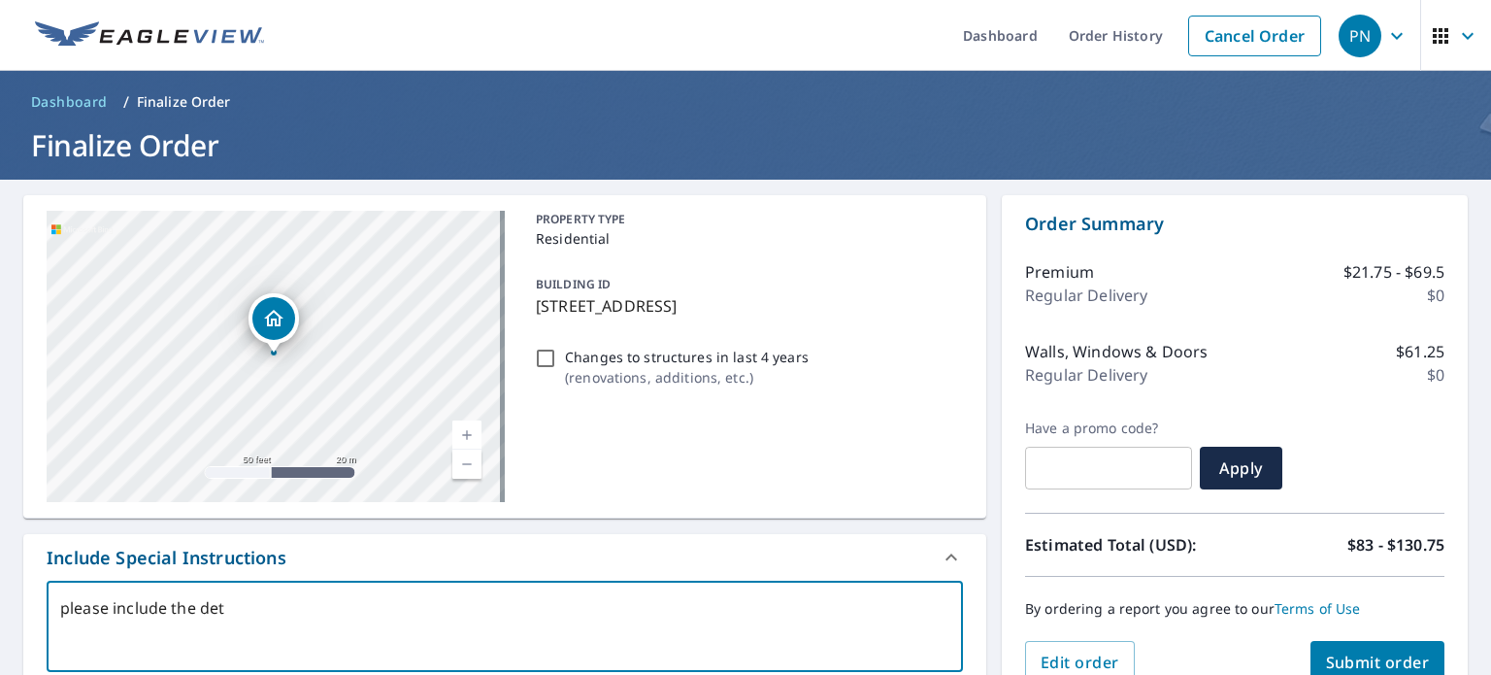
type textarea "please include the deta"
type textarea "x"
type textarea "please include the detac"
type textarea "x"
type textarea "please include the detach"
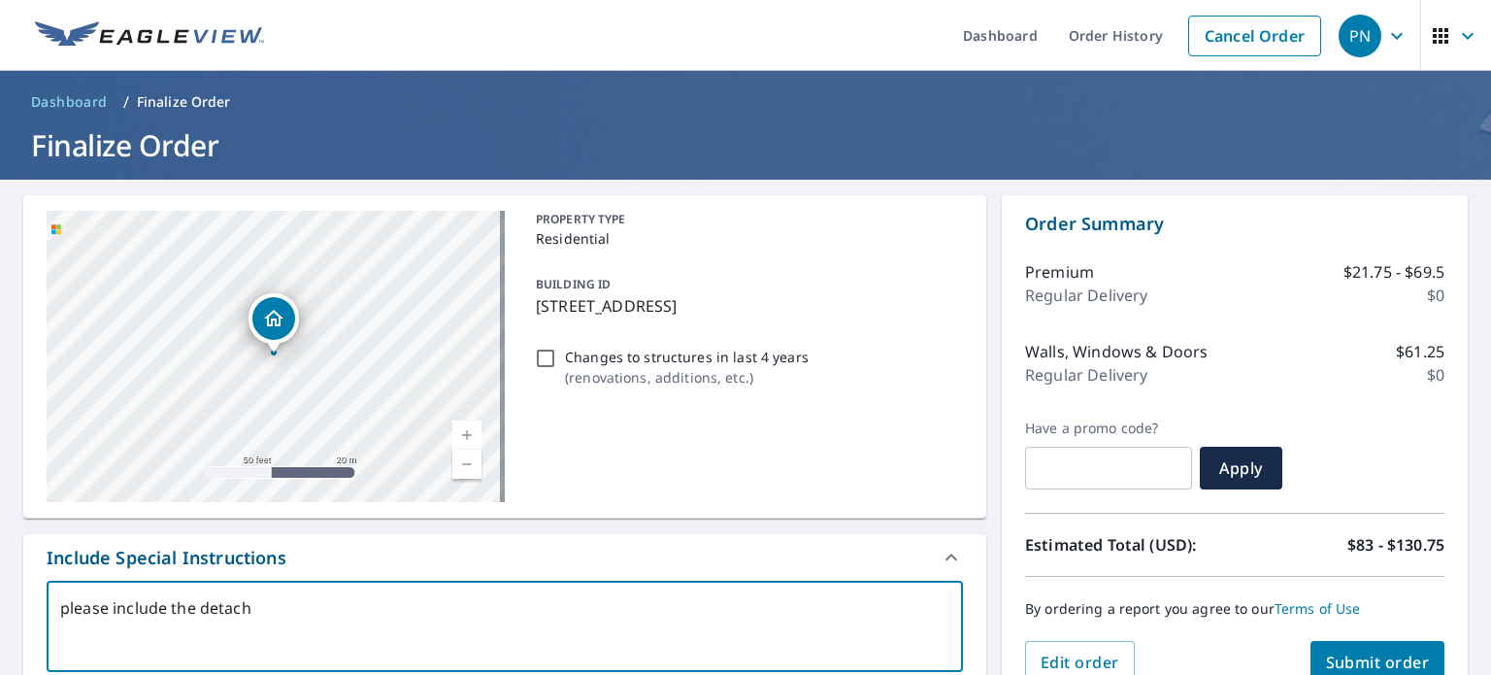
type textarea "x"
type textarea "please include the detache"
type textarea "x"
type textarea "please include the detached"
type textarea "x"
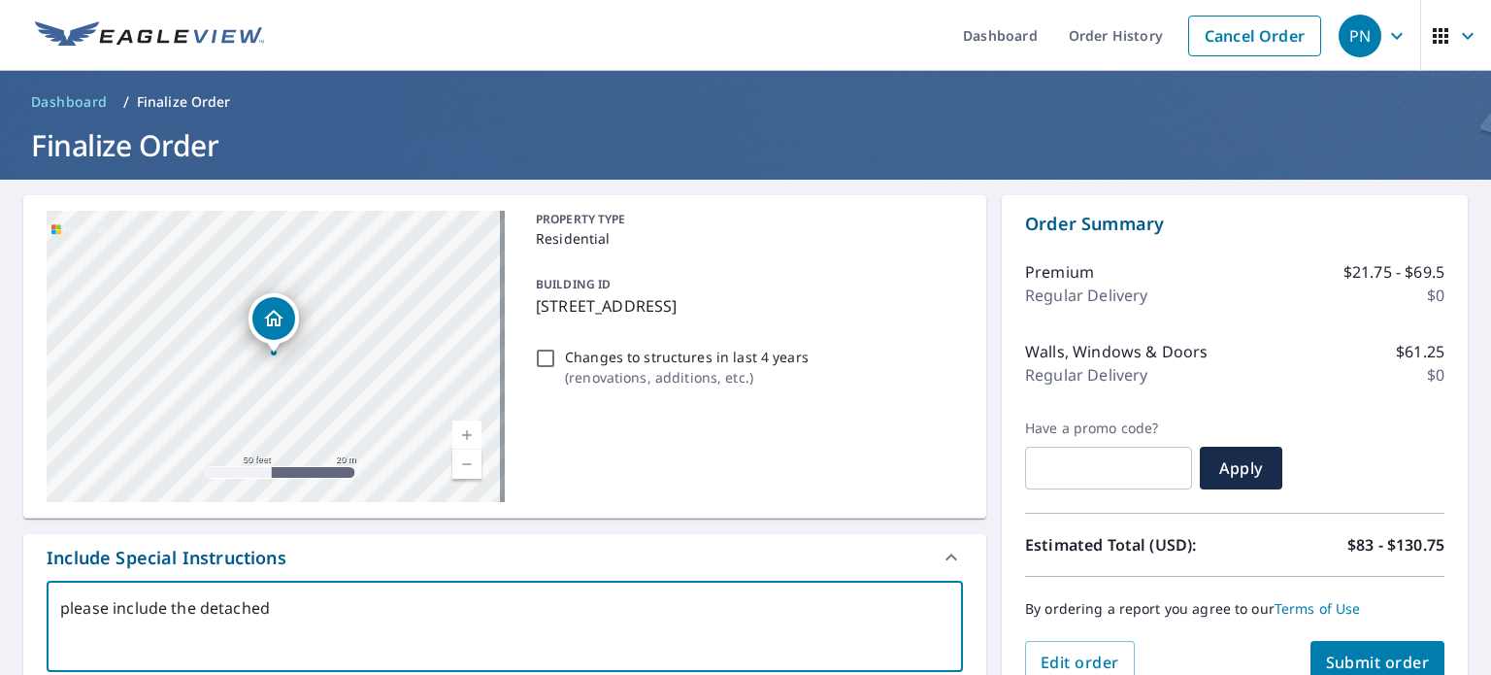
type textarea "please include the detached"
type textarea "x"
type textarea "please include the detached g"
type textarea "x"
type textarea "please include the detached ga"
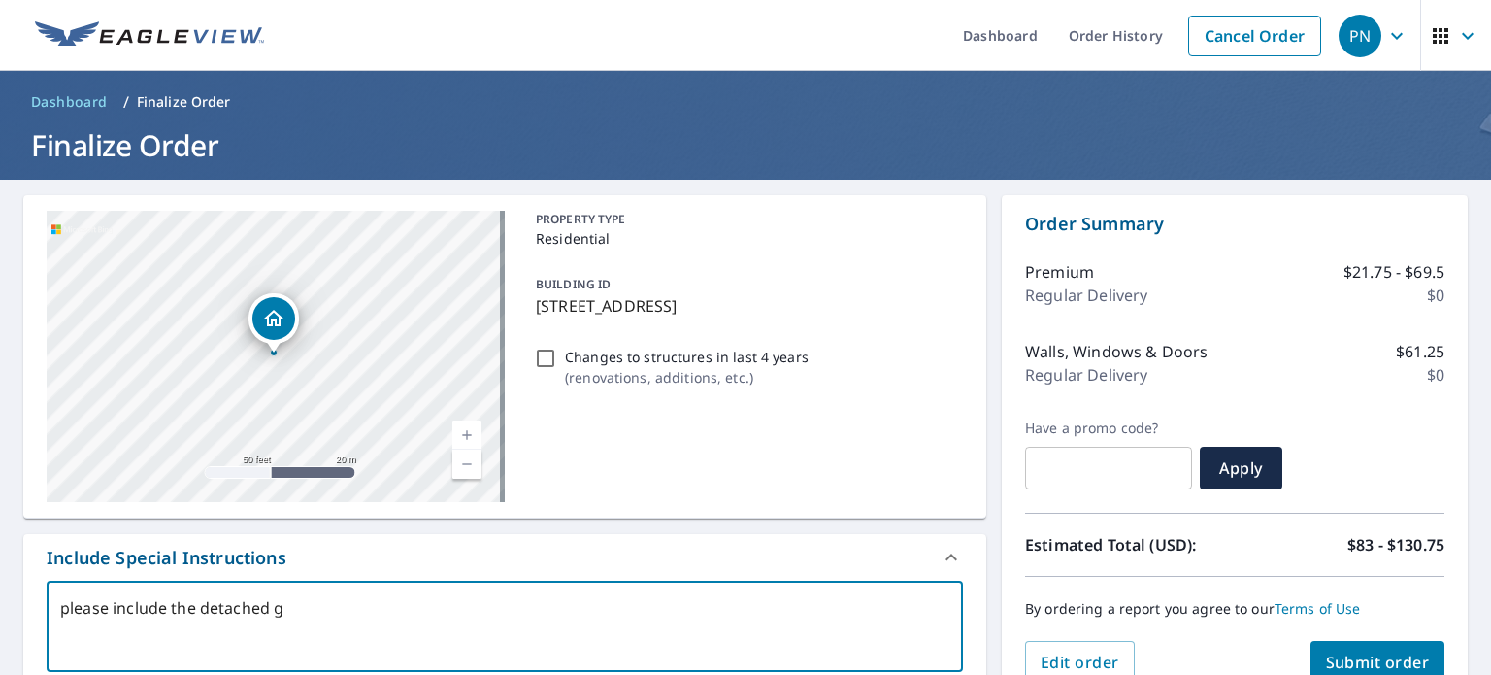
type textarea "x"
type textarea "please include the detached gar"
type textarea "x"
type textarea "please include the detached gara"
type textarea "x"
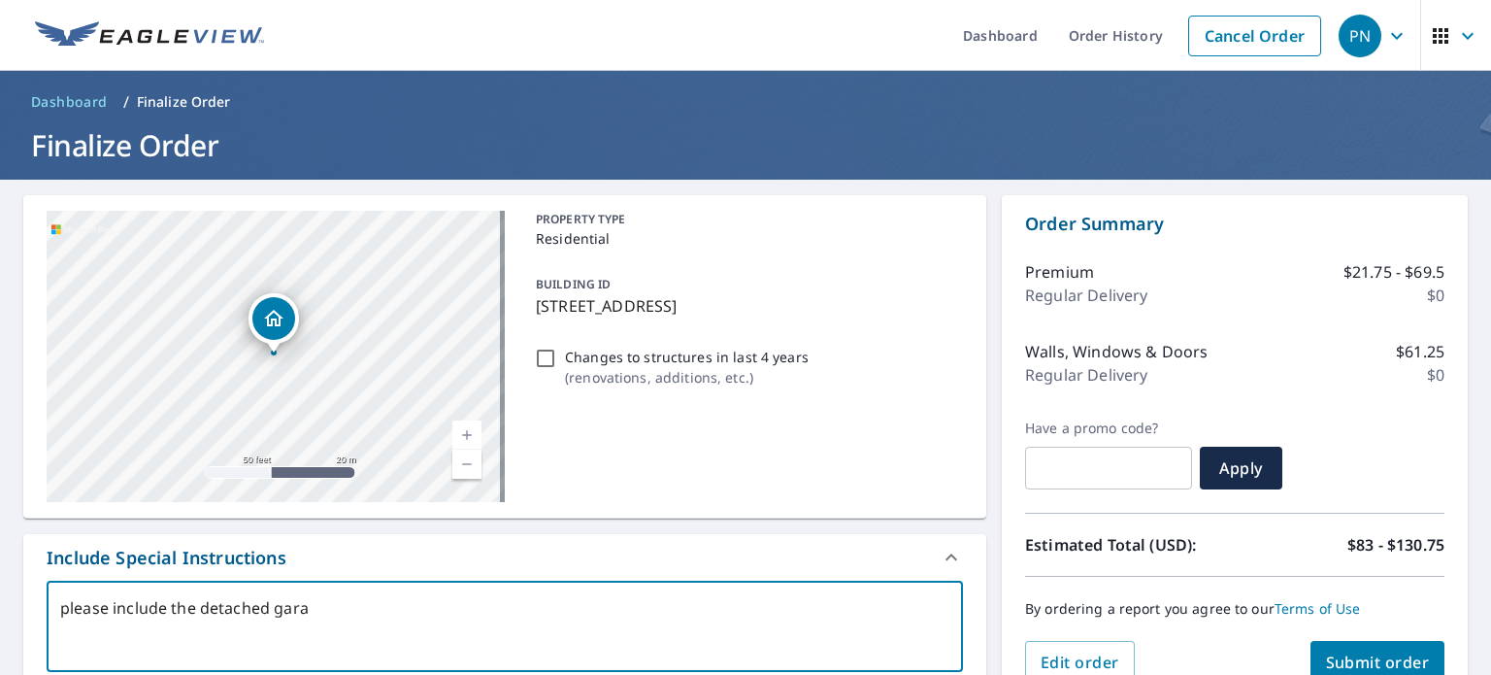
type textarea "please include the detached garag"
type textarea "x"
type textarea "please include the detached garage"
type textarea "x"
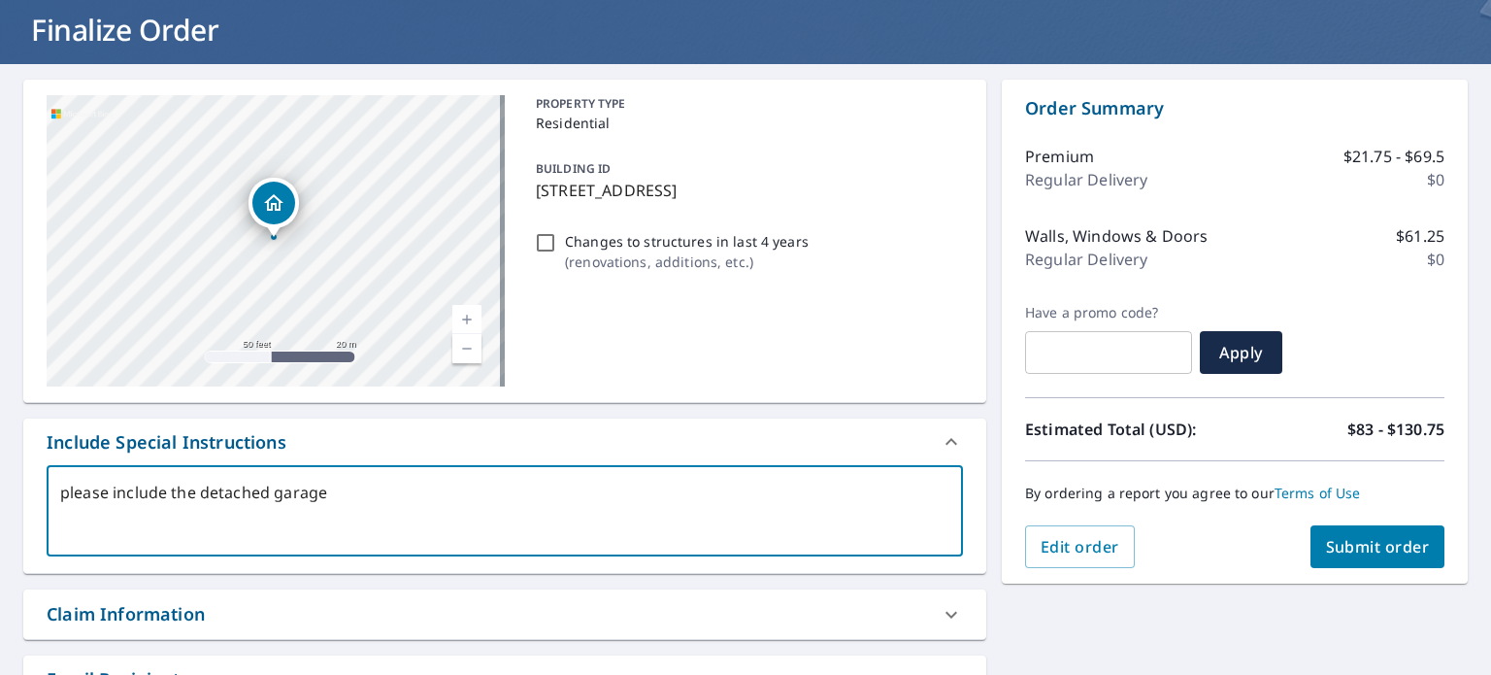
scroll to position [118, 0]
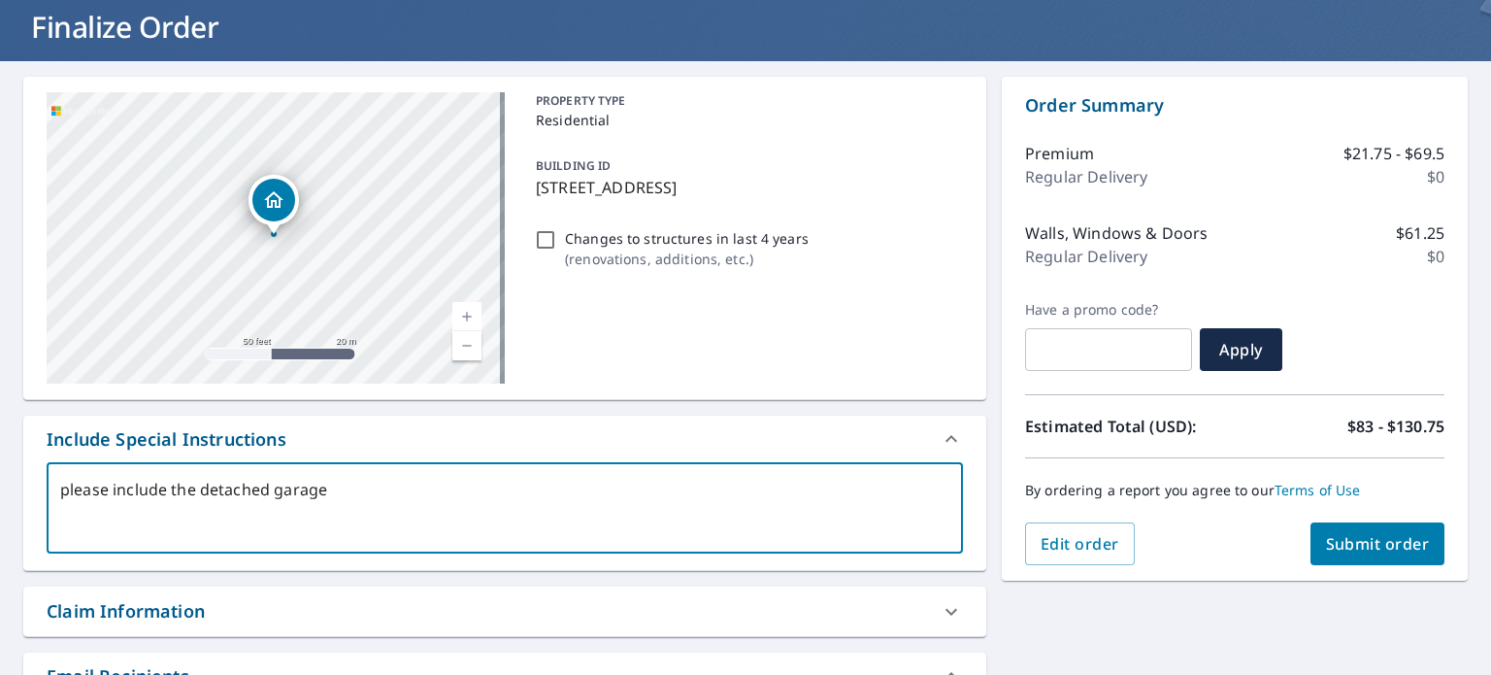
type textarea "please include the detached garage"
click at [1362, 540] on span "Submit order" at bounding box center [1378, 543] width 104 height 21
type textarea "x"
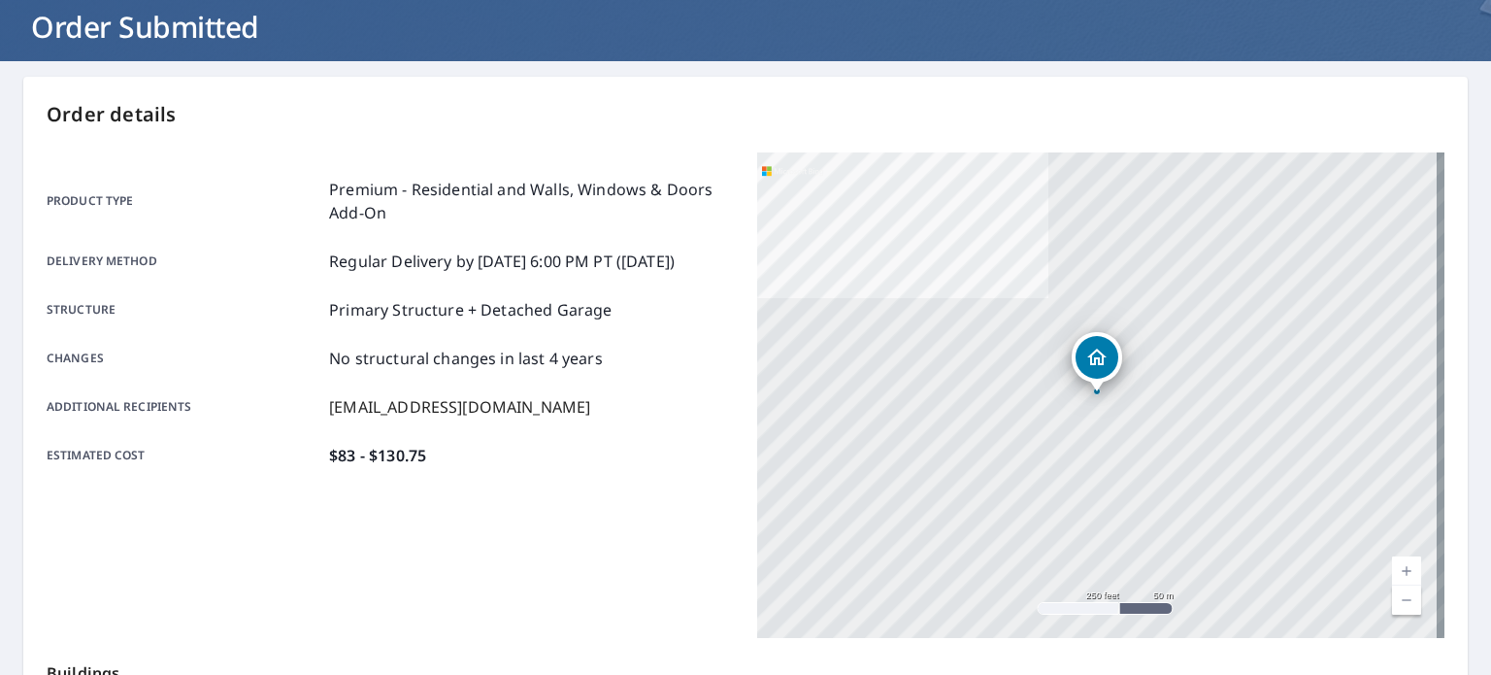
scroll to position [427, 0]
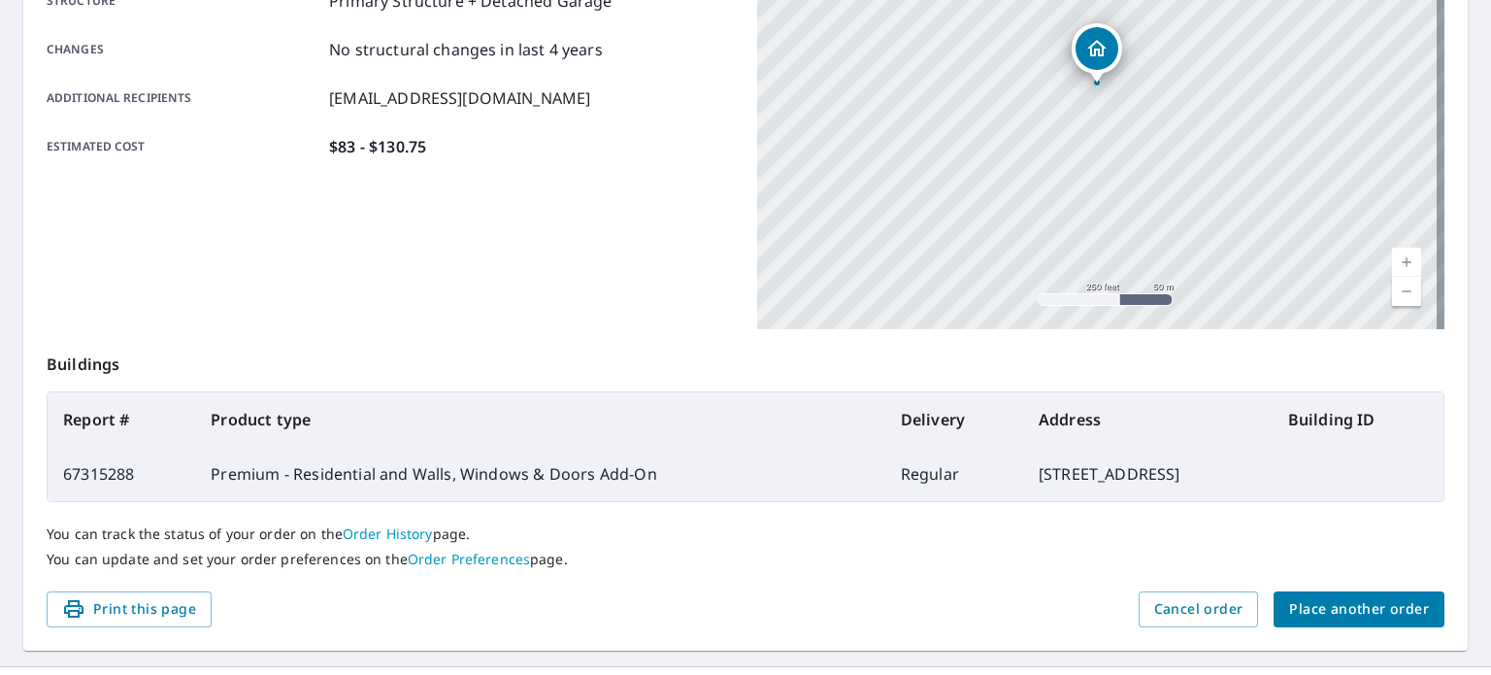
click at [1336, 611] on span "Place another order" at bounding box center [1359, 609] width 140 height 24
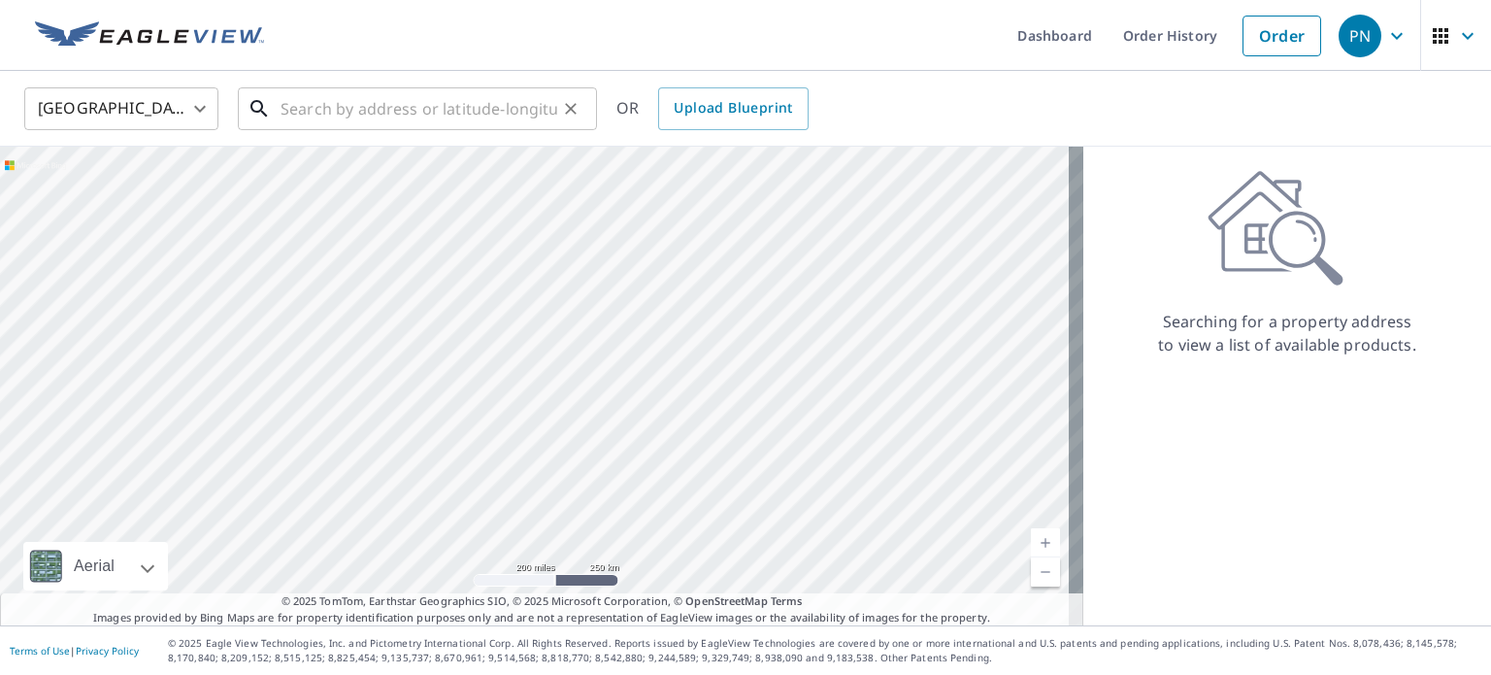
click at [388, 107] on input "text" at bounding box center [419, 109] width 277 height 54
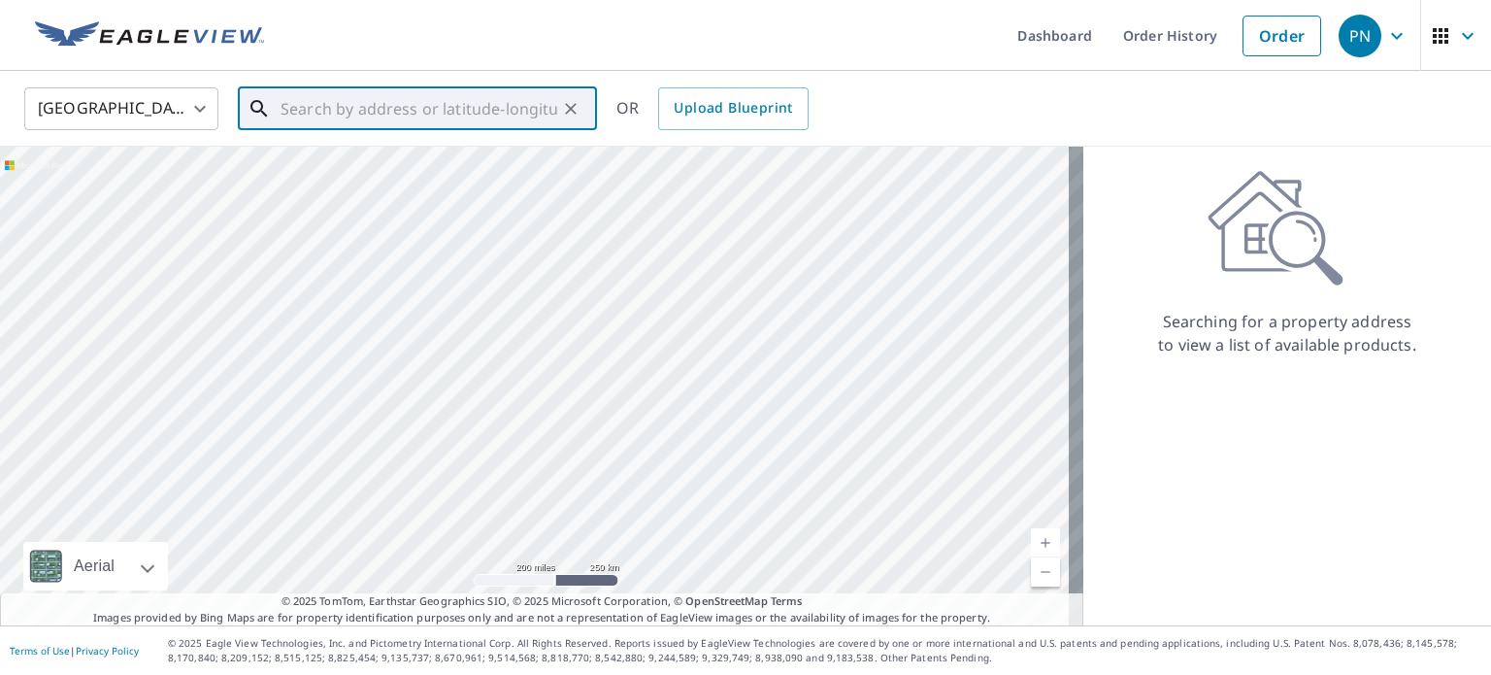
click at [424, 116] on input "text" at bounding box center [419, 109] width 277 height 54
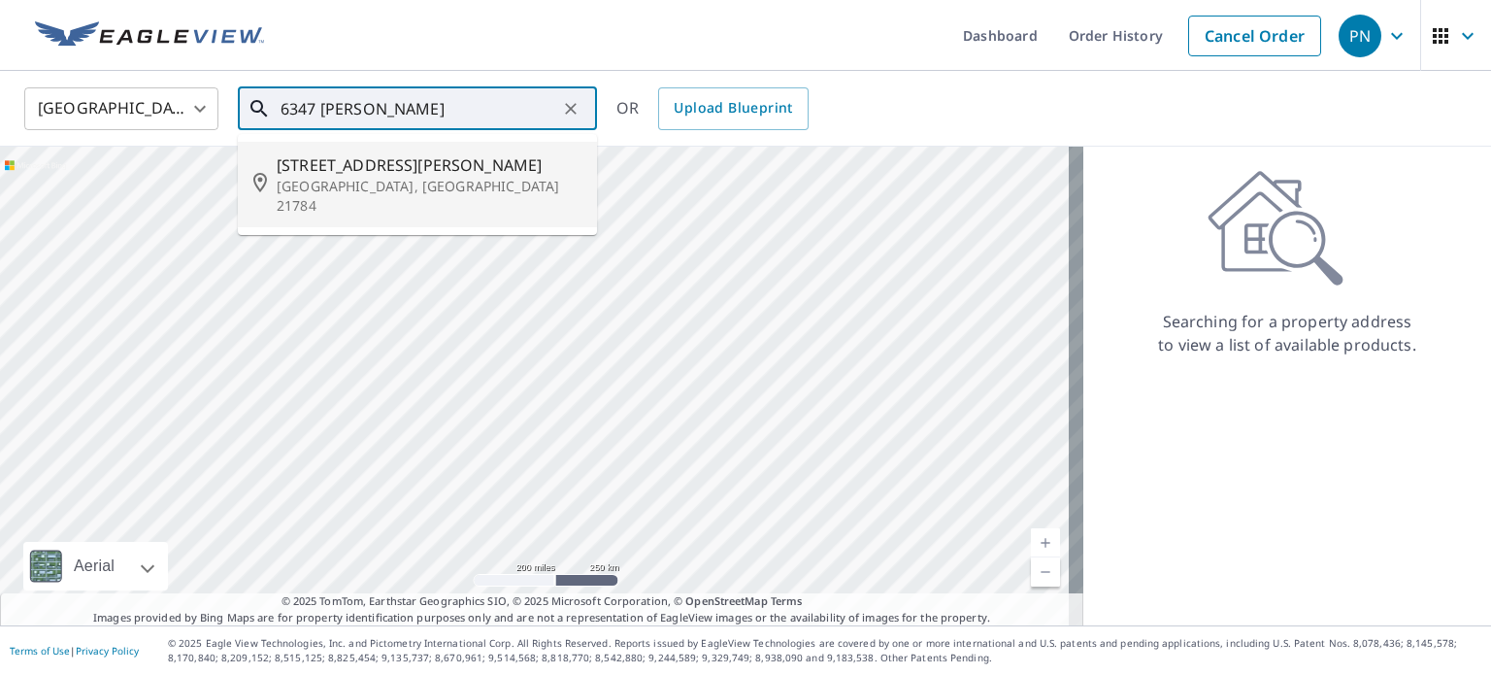
click at [382, 174] on span "[STREET_ADDRESS][PERSON_NAME]" at bounding box center [429, 164] width 305 height 23
type input "[STREET_ADDRESS][PERSON_NAME]"
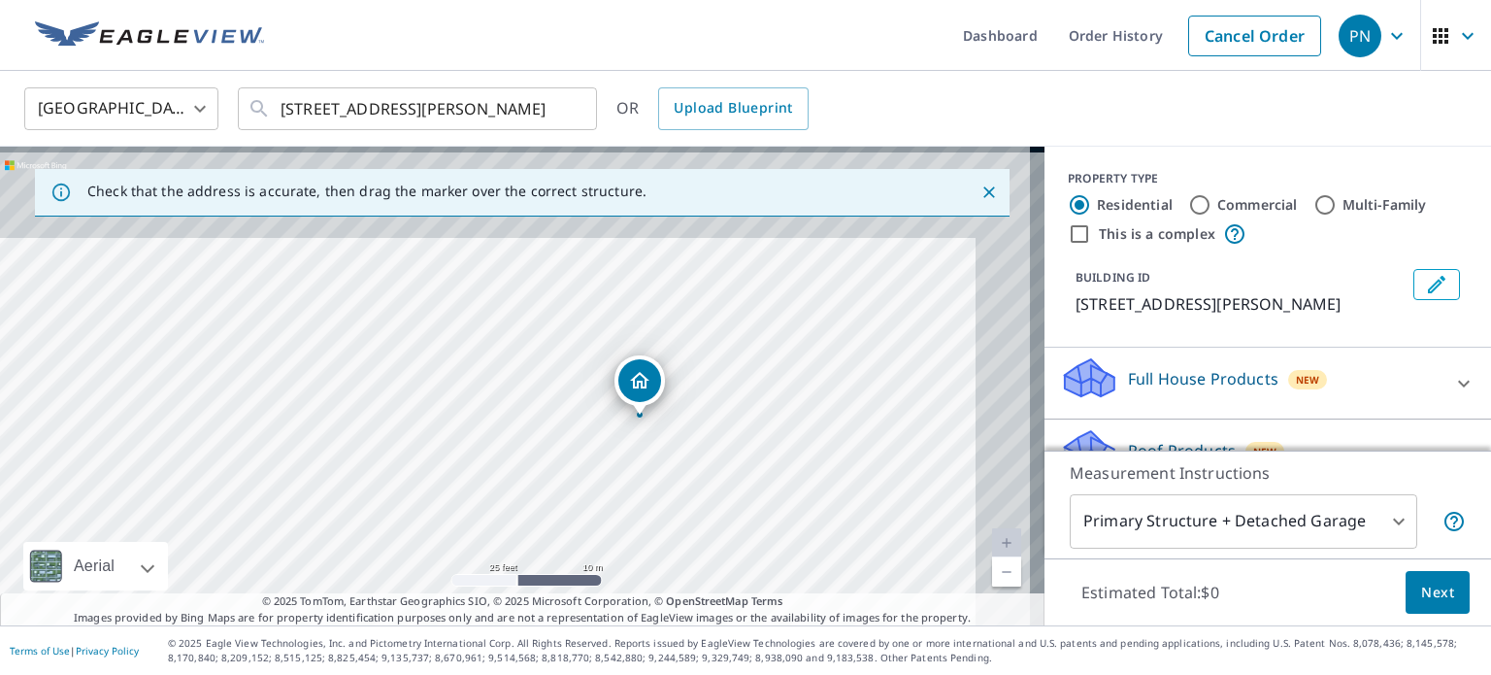
drag, startPoint x: 759, startPoint y: 398, endPoint x: 691, endPoint y: 503, distance: 124.9
click at [691, 503] on div "[STREET_ADDRESS][PERSON_NAME]" at bounding box center [522, 386] width 1044 height 479
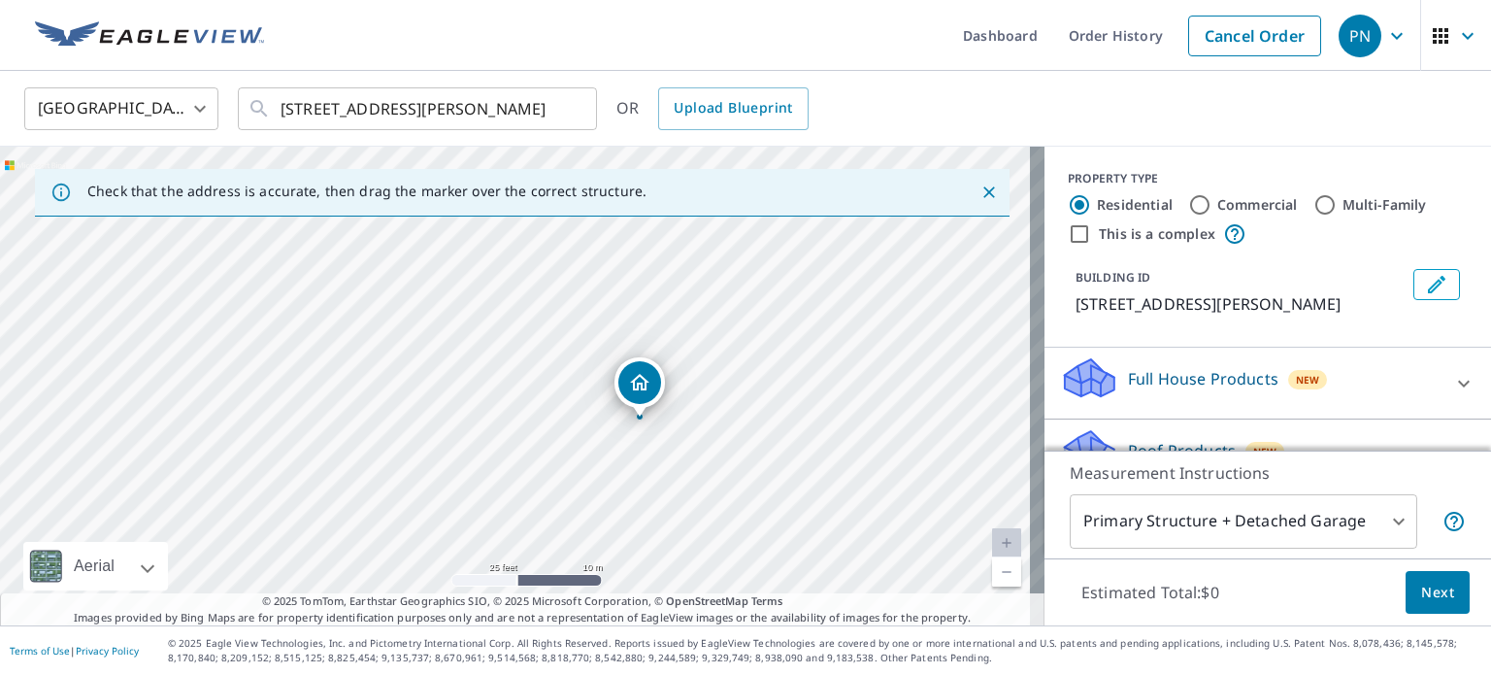
scroll to position [105, 0]
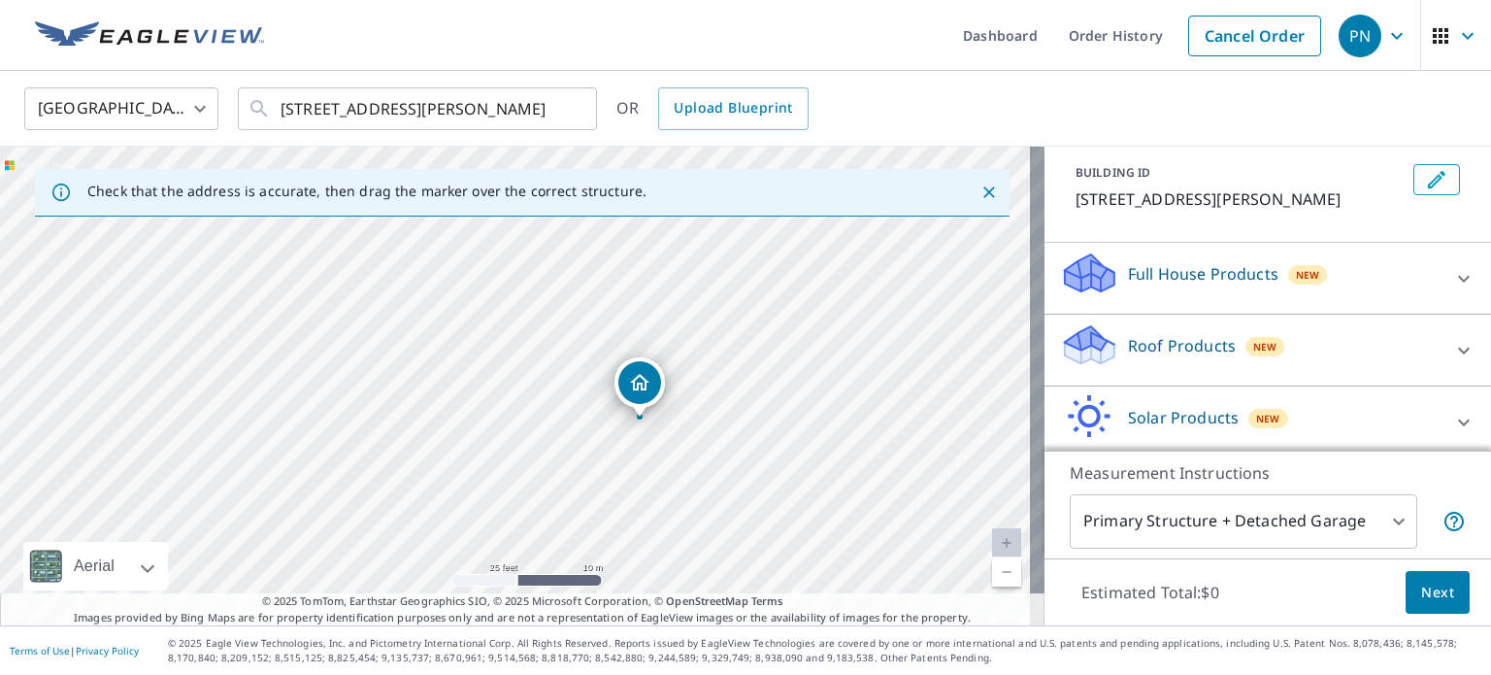
click at [1170, 348] on p "Roof Products" at bounding box center [1182, 345] width 108 height 23
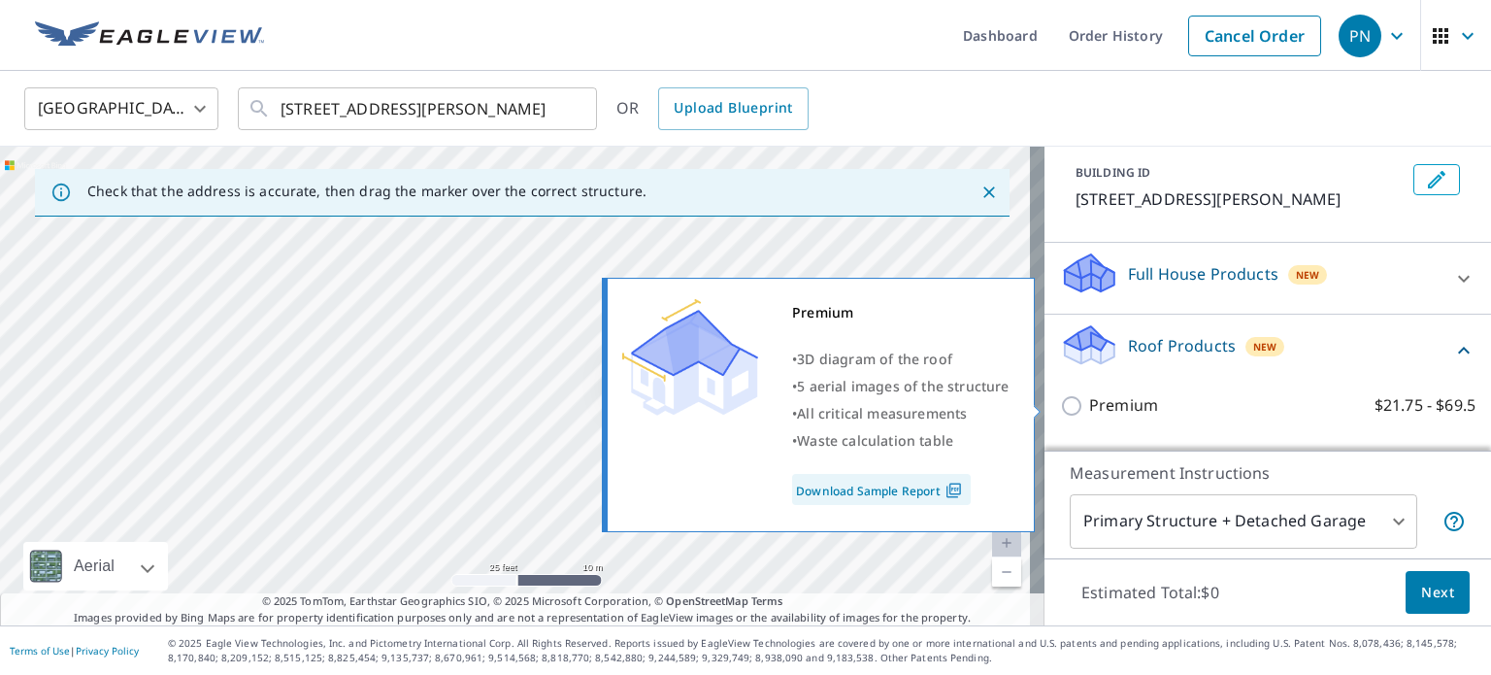
click at [1062, 398] on input "Premium $21.75 - $69.5" at bounding box center [1074, 405] width 29 height 23
checkbox input "true"
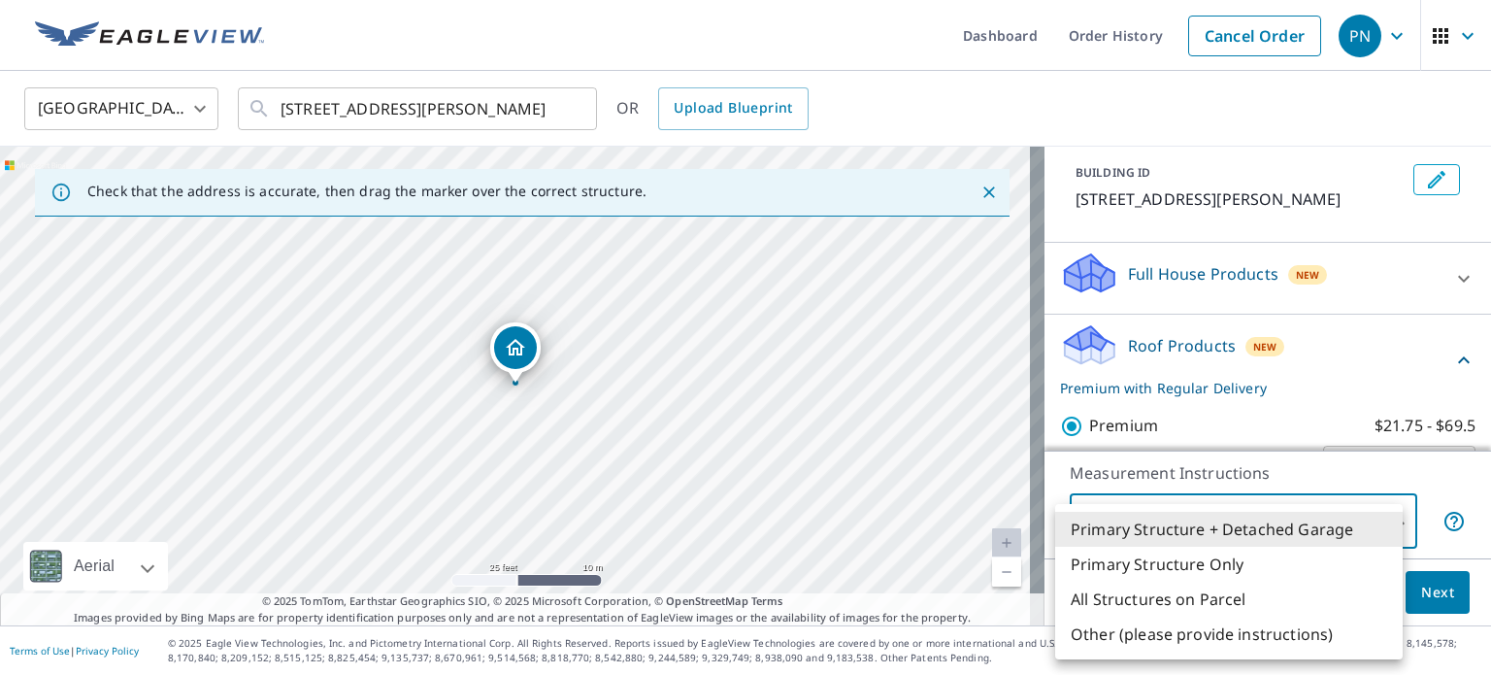
click at [1381, 516] on body "PN PN Dashboard Order History Cancel Order PN [GEOGRAPHIC_DATA] [GEOGRAPHIC_DAT…" at bounding box center [745, 337] width 1491 height 675
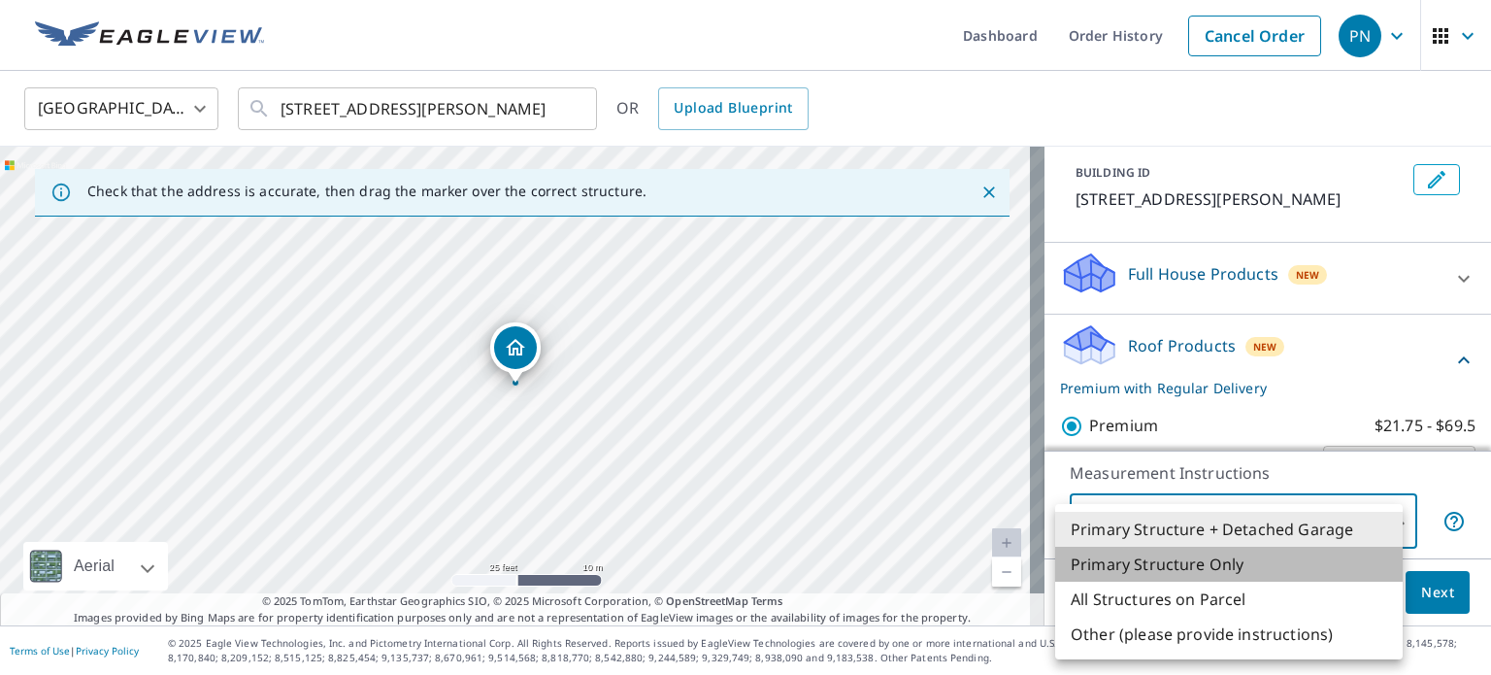
click at [1297, 553] on li "Primary Structure Only" at bounding box center [1228, 563] width 347 height 35
type input "2"
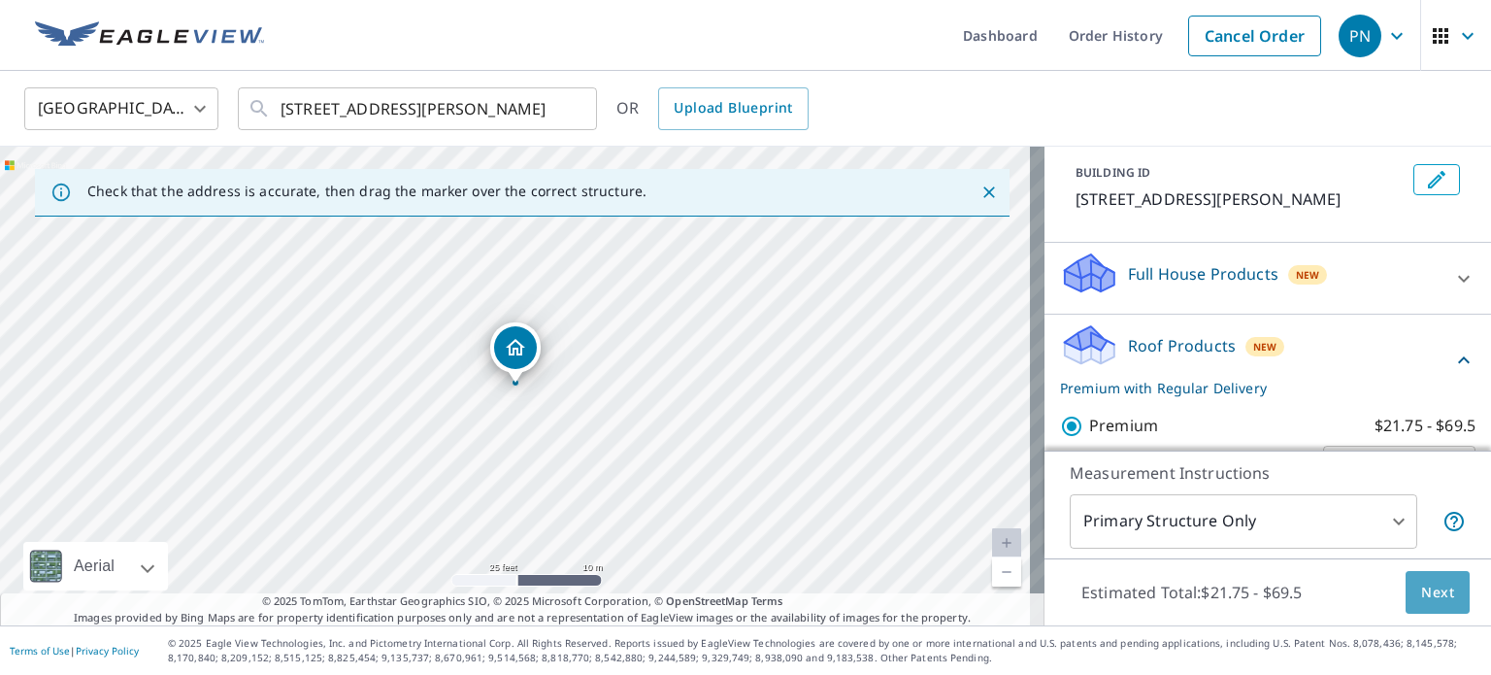
click at [1433, 587] on span "Next" at bounding box center [1437, 592] width 33 height 24
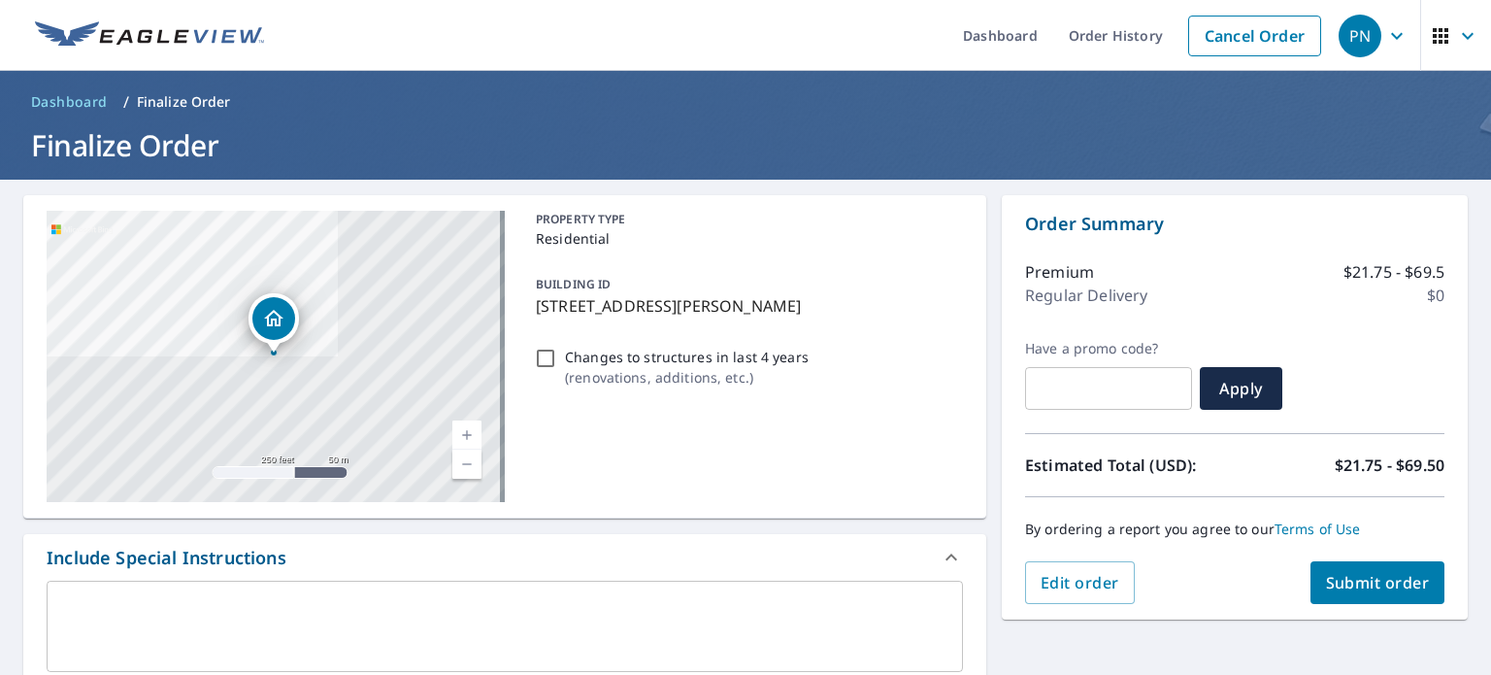
click at [1357, 577] on span "Submit order" at bounding box center [1378, 582] width 104 height 21
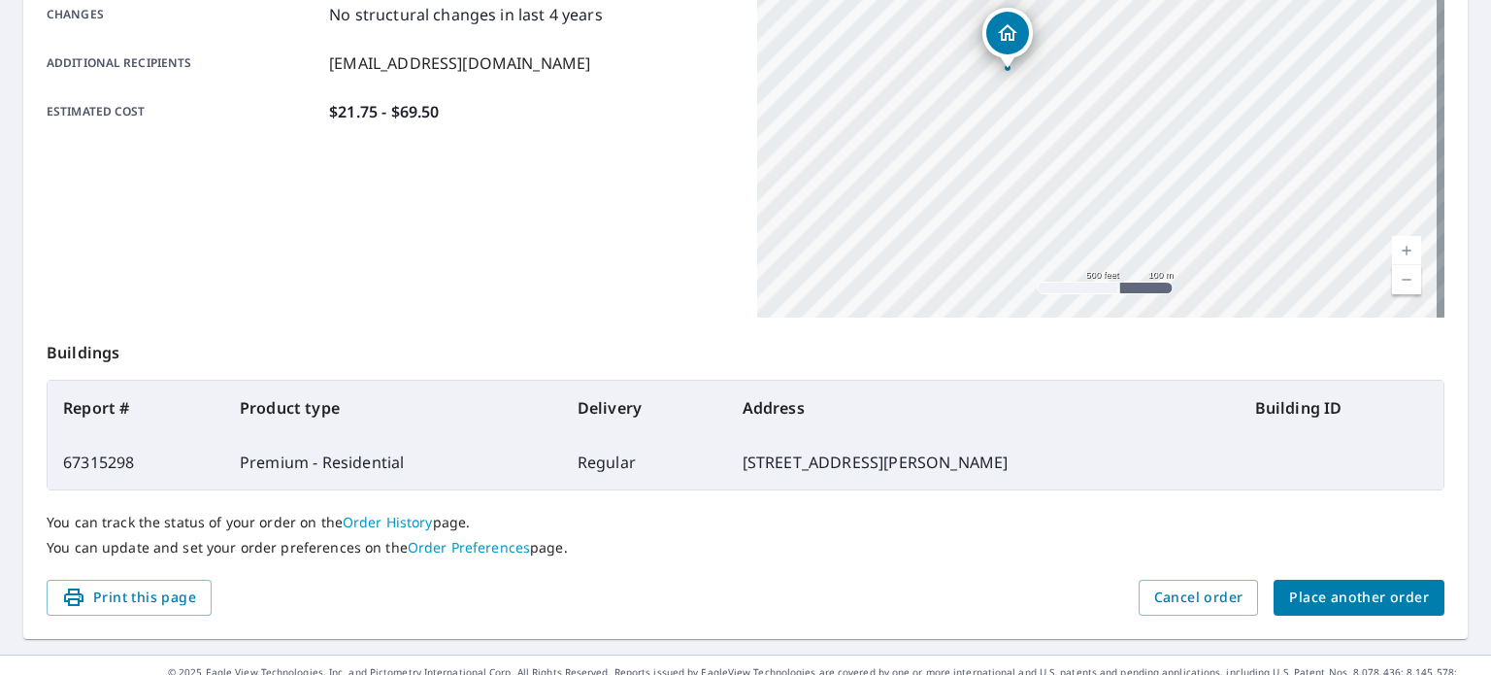
scroll to position [441, 0]
click at [1316, 581] on button "Place another order" at bounding box center [1358, 596] width 171 height 36
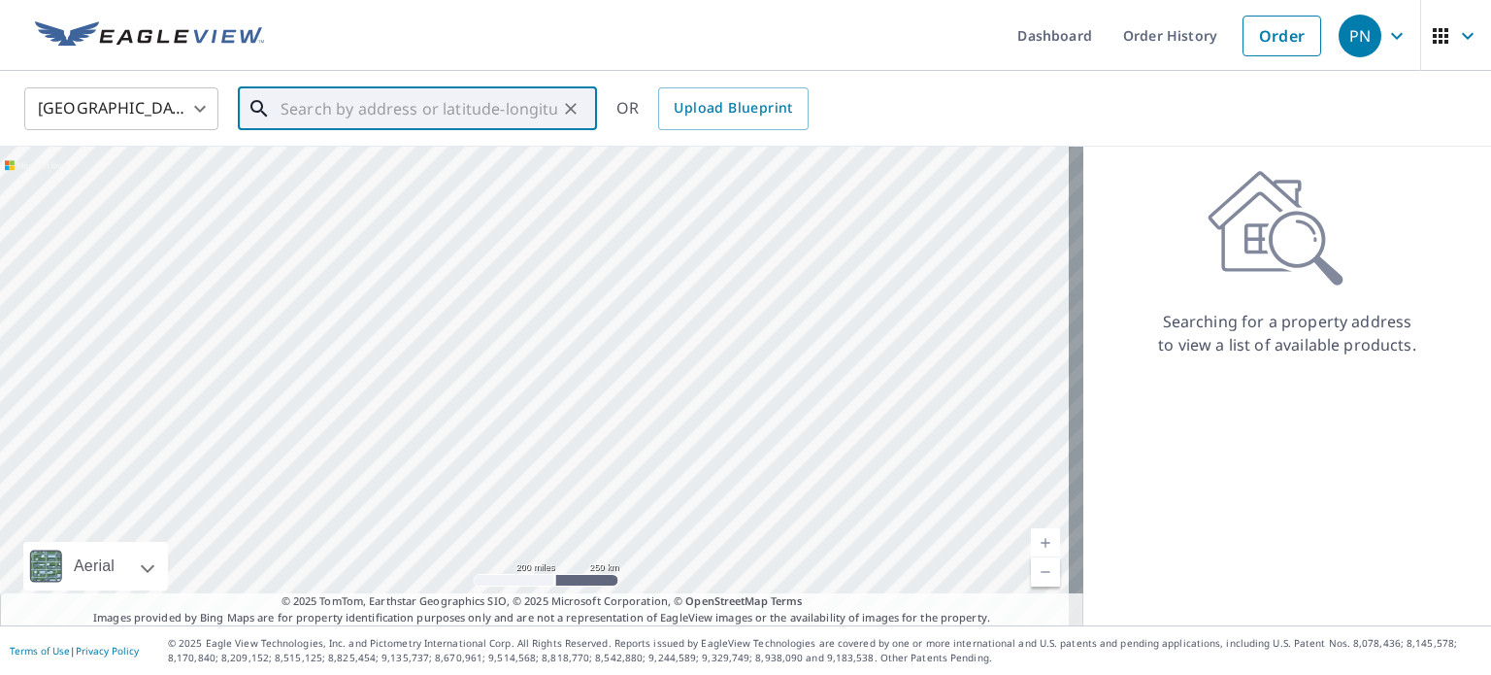
click at [456, 110] on input "text" at bounding box center [419, 109] width 277 height 54
click at [385, 183] on p "[GEOGRAPHIC_DATA]" at bounding box center [429, 186] width 305 height 19
type input "[STREET_ADDRESS]"
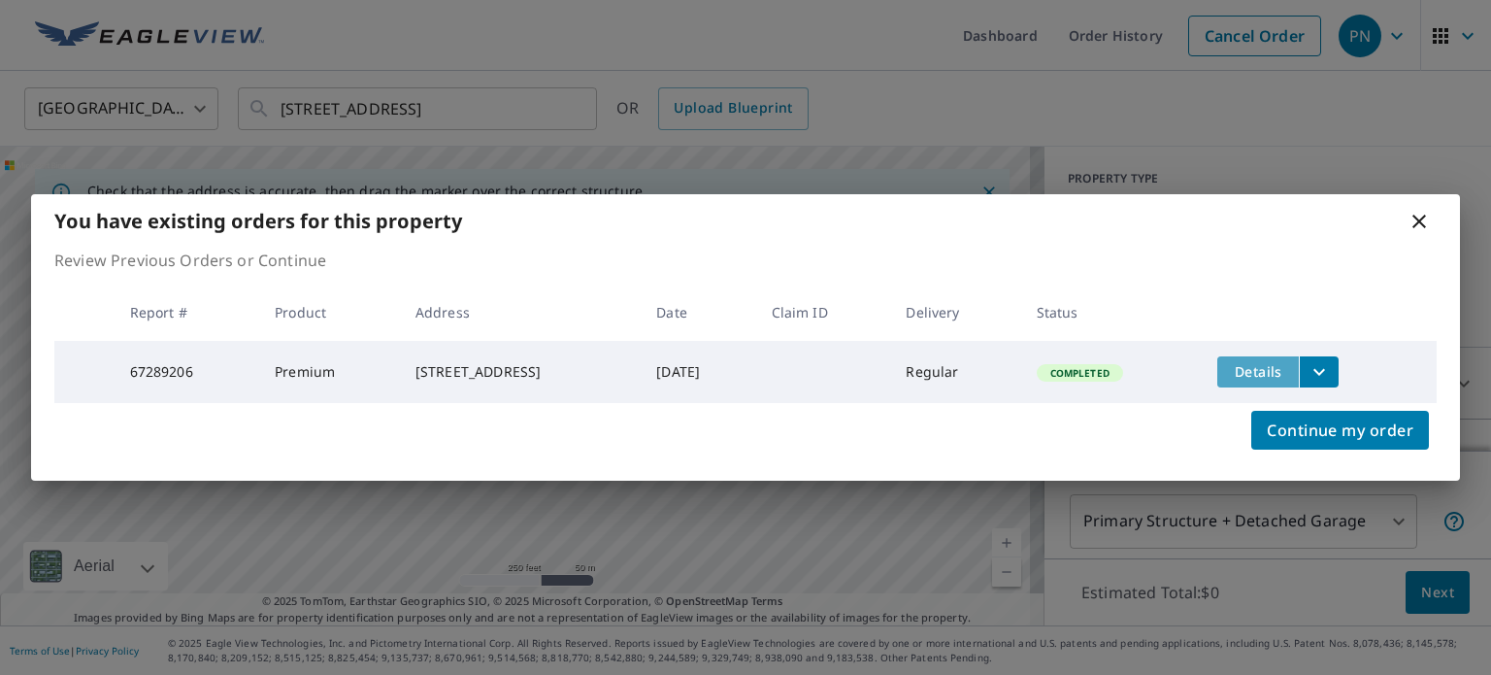
click at [1276, 368] on span "Details" at bounding box center [1258, 371] width 58 height 18
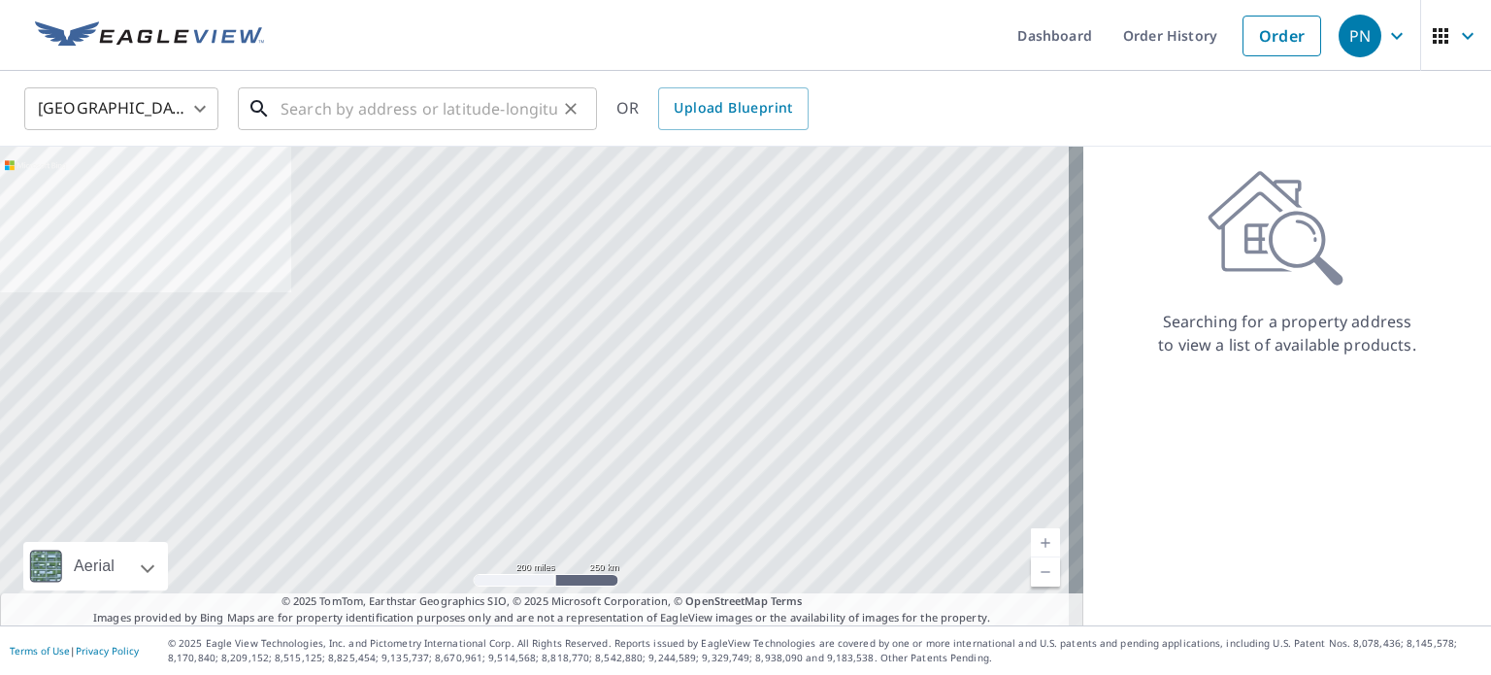
click at [474, 117] on input "text" at bounding box center [419, 109] width 277 height 54
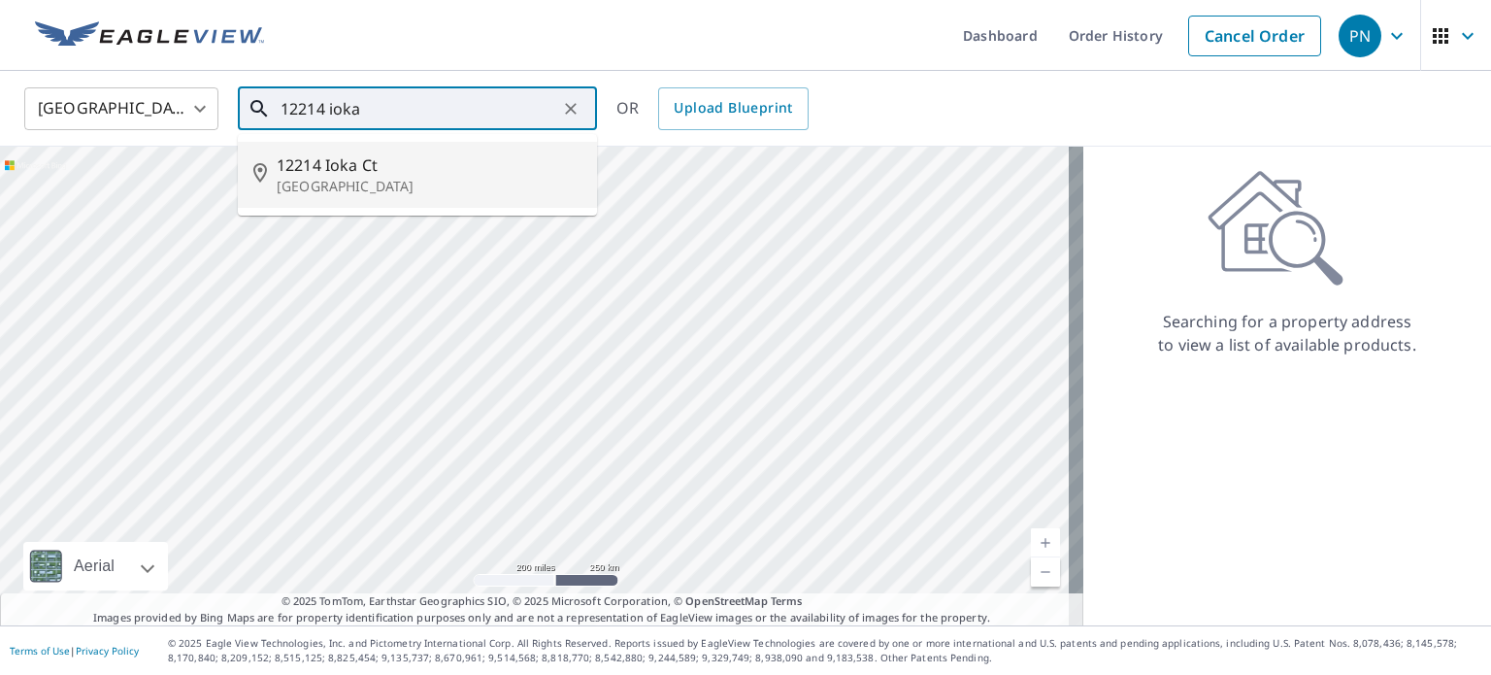
click at [353, 172] on span "12214 Ioka Ct" at bounding box center [429, 164] width 305 height 23
type input "[STREET_ADDRESS]"
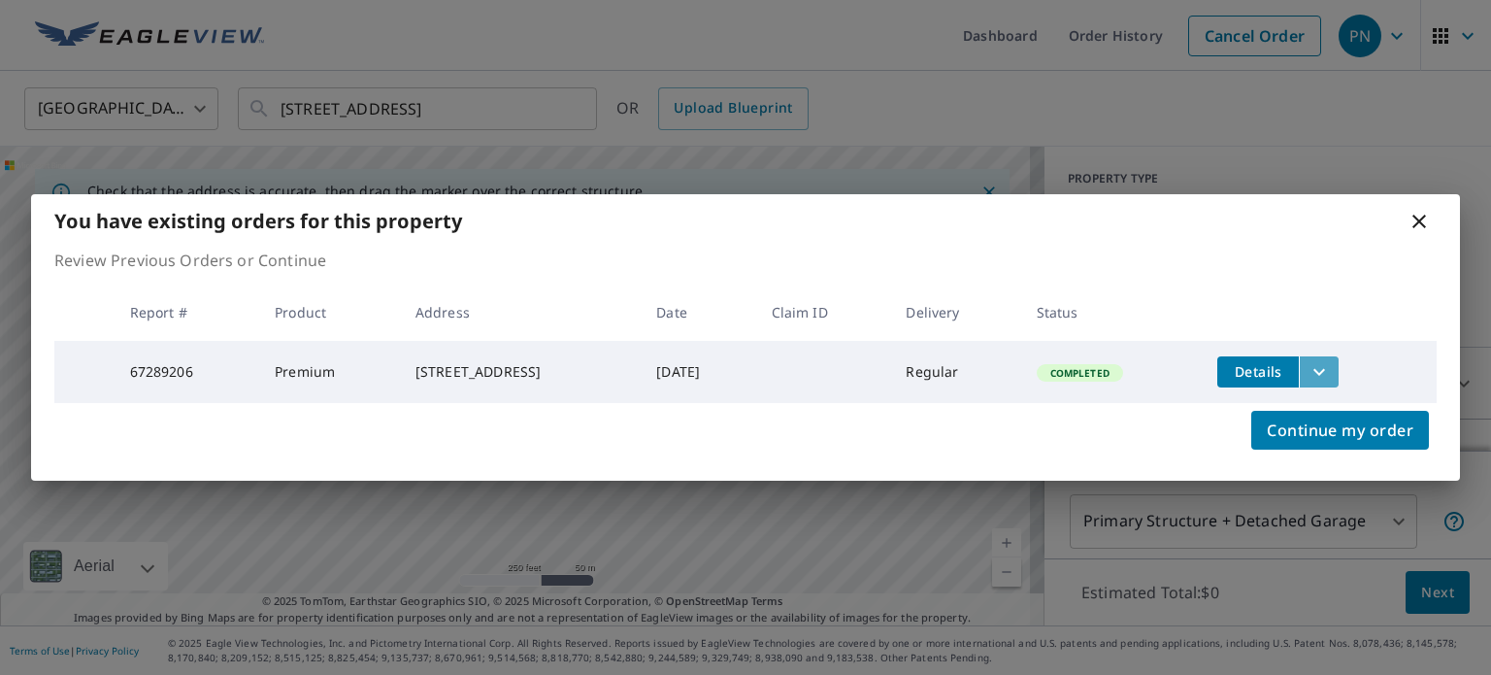
click at [1331, 360] on icon "filesDropdownBtn-67289206" at bounding box center [1318, 371] width 23 height 23
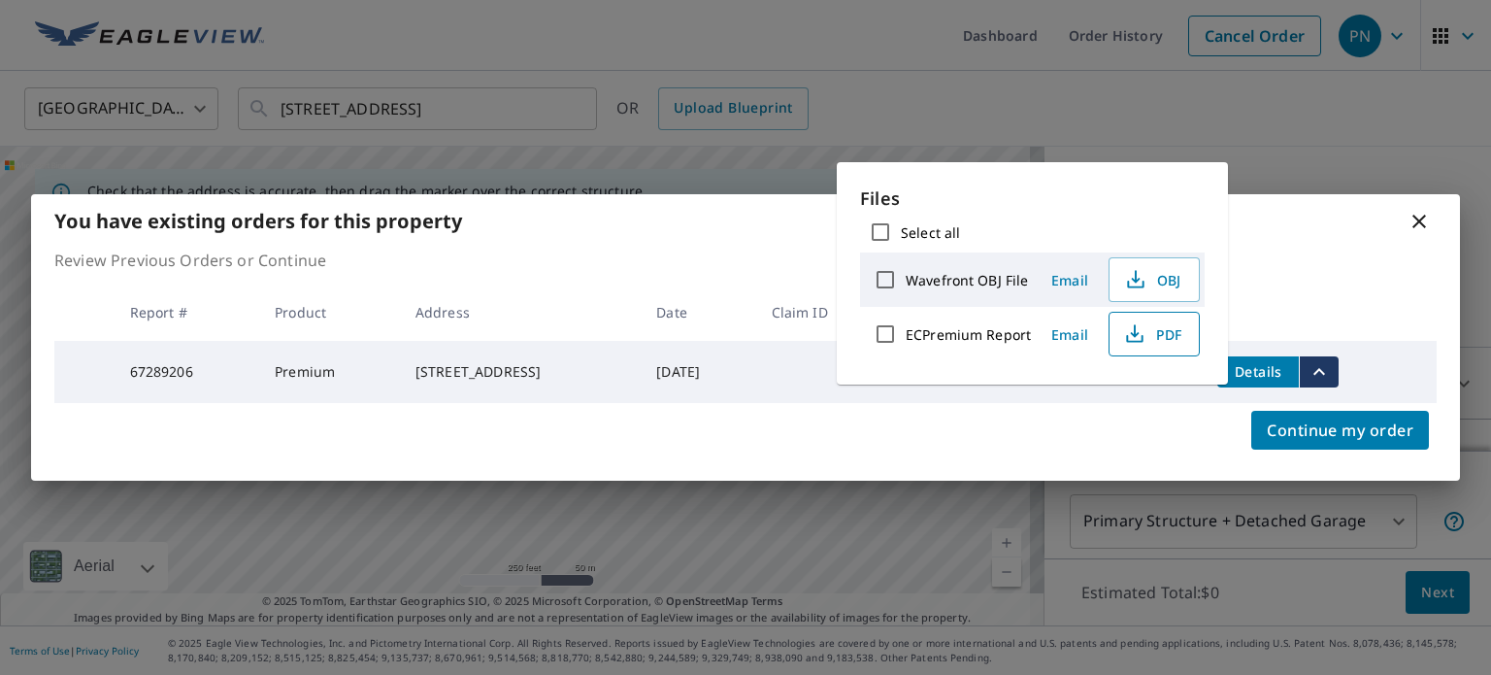
click at [1149, 341] on span "PDF" at bounding box center [1152, 333] width 62 height 23
